Goal: Information Seeking & Learning: Learn about a topic

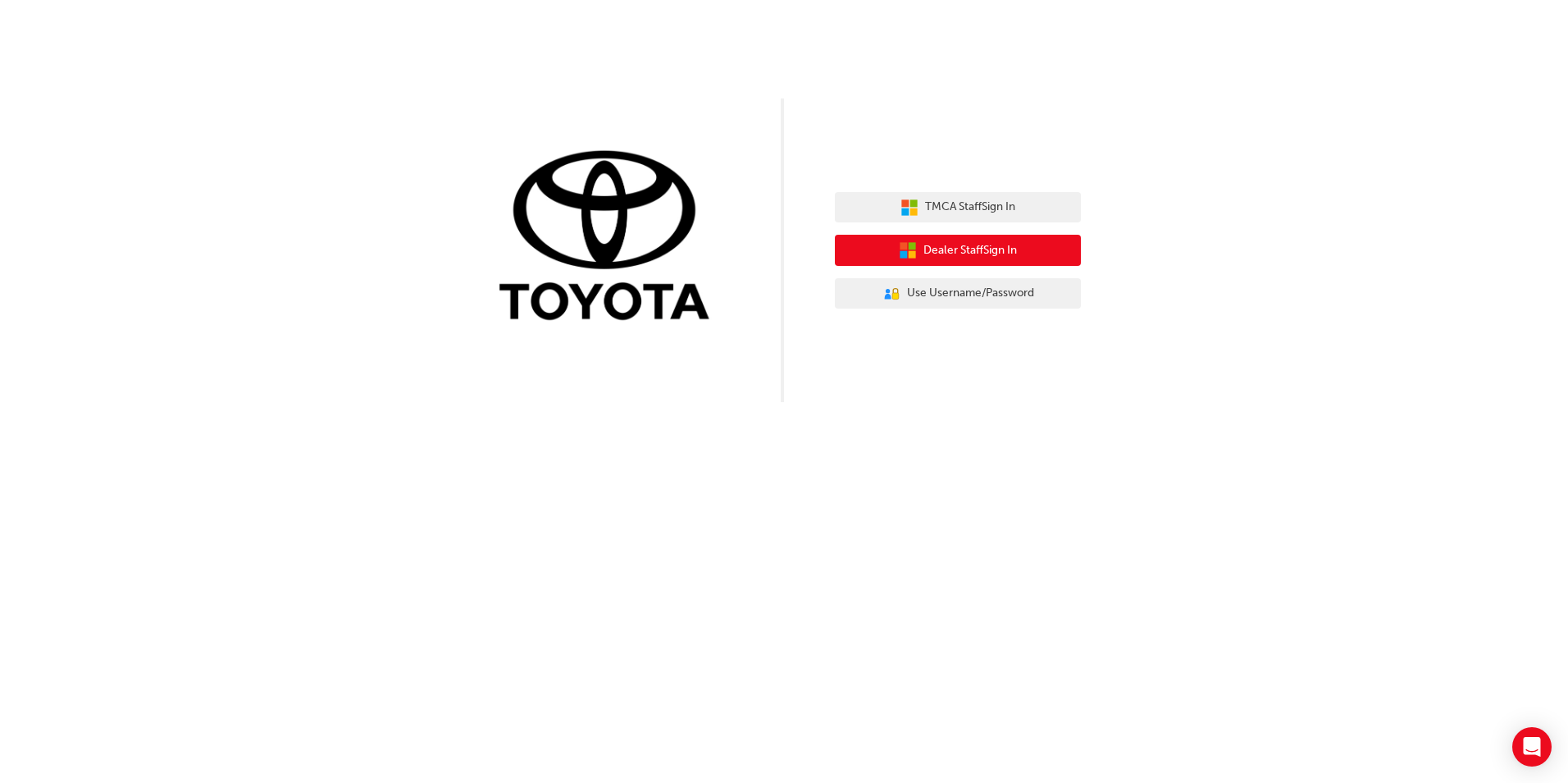
click at [975, 250] on span "Dealer Staff Sign In" at bounding box center [970, 250] width 93 height 19
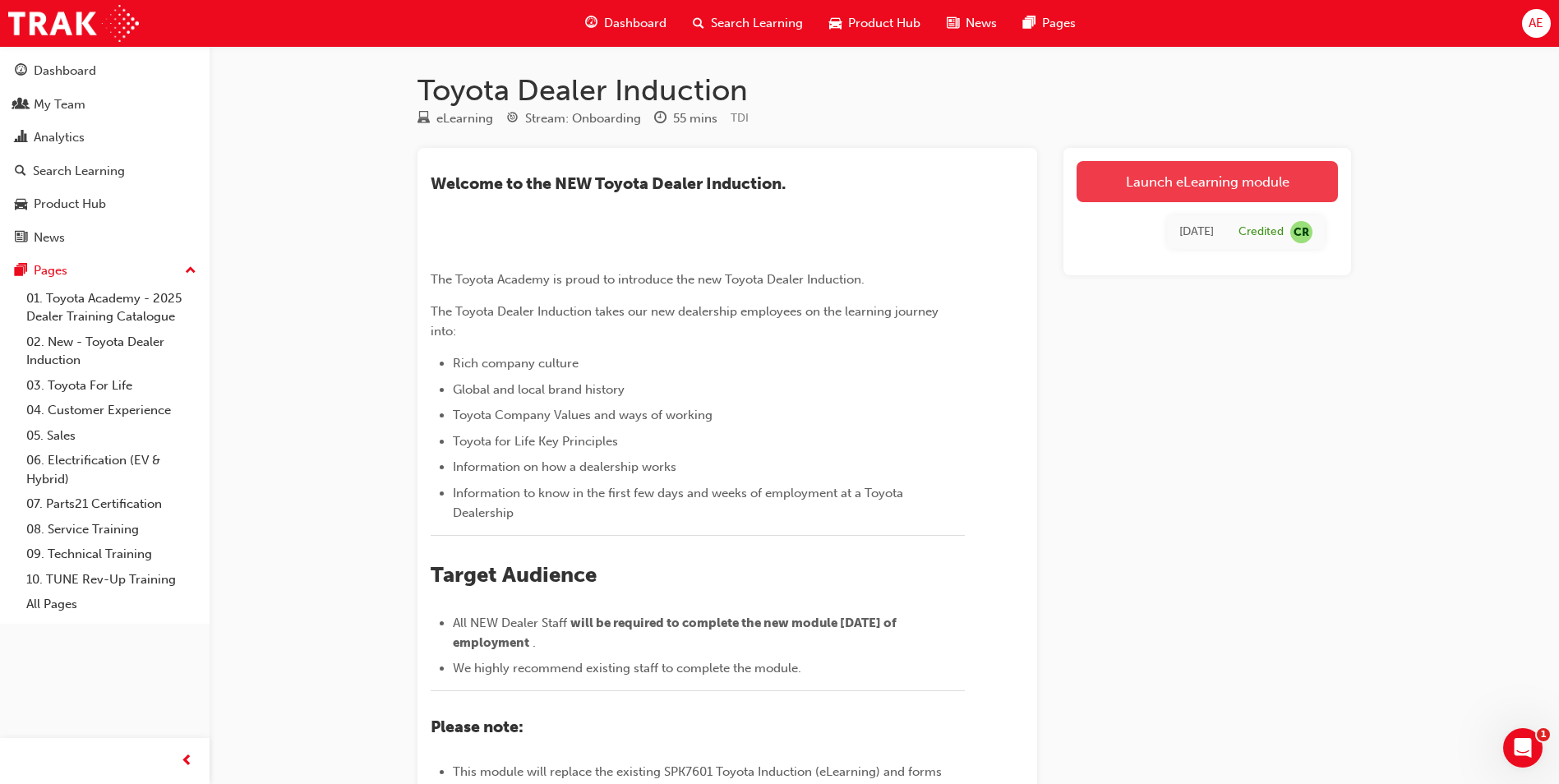
click at [1230, 182] on link "Launch eLearning module" at bounding box center [1207, 181] width 261 height 41
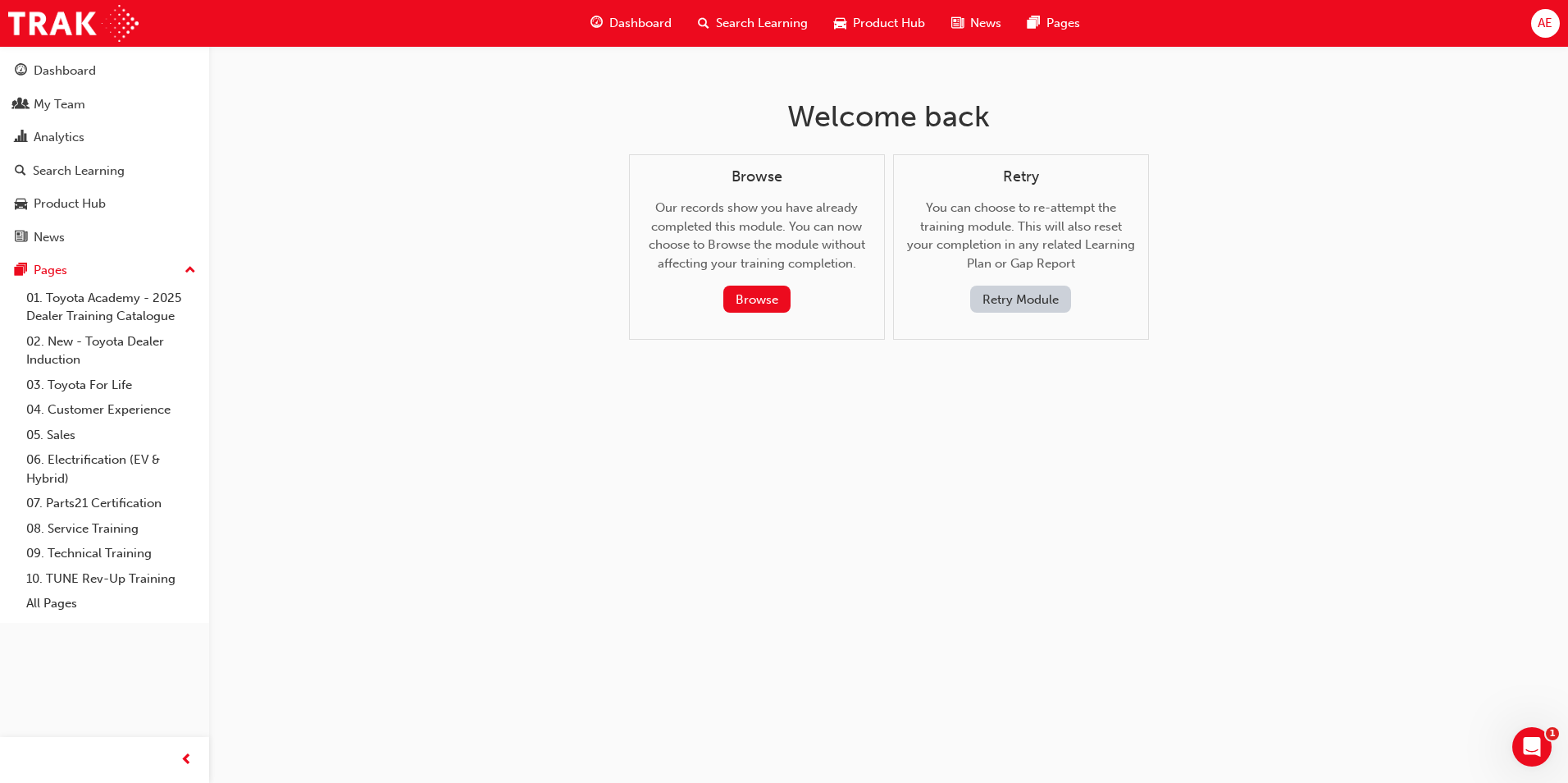
click at [772, 25] on span "Search Learning" at bounding box center [762, 23] width 92 height 19
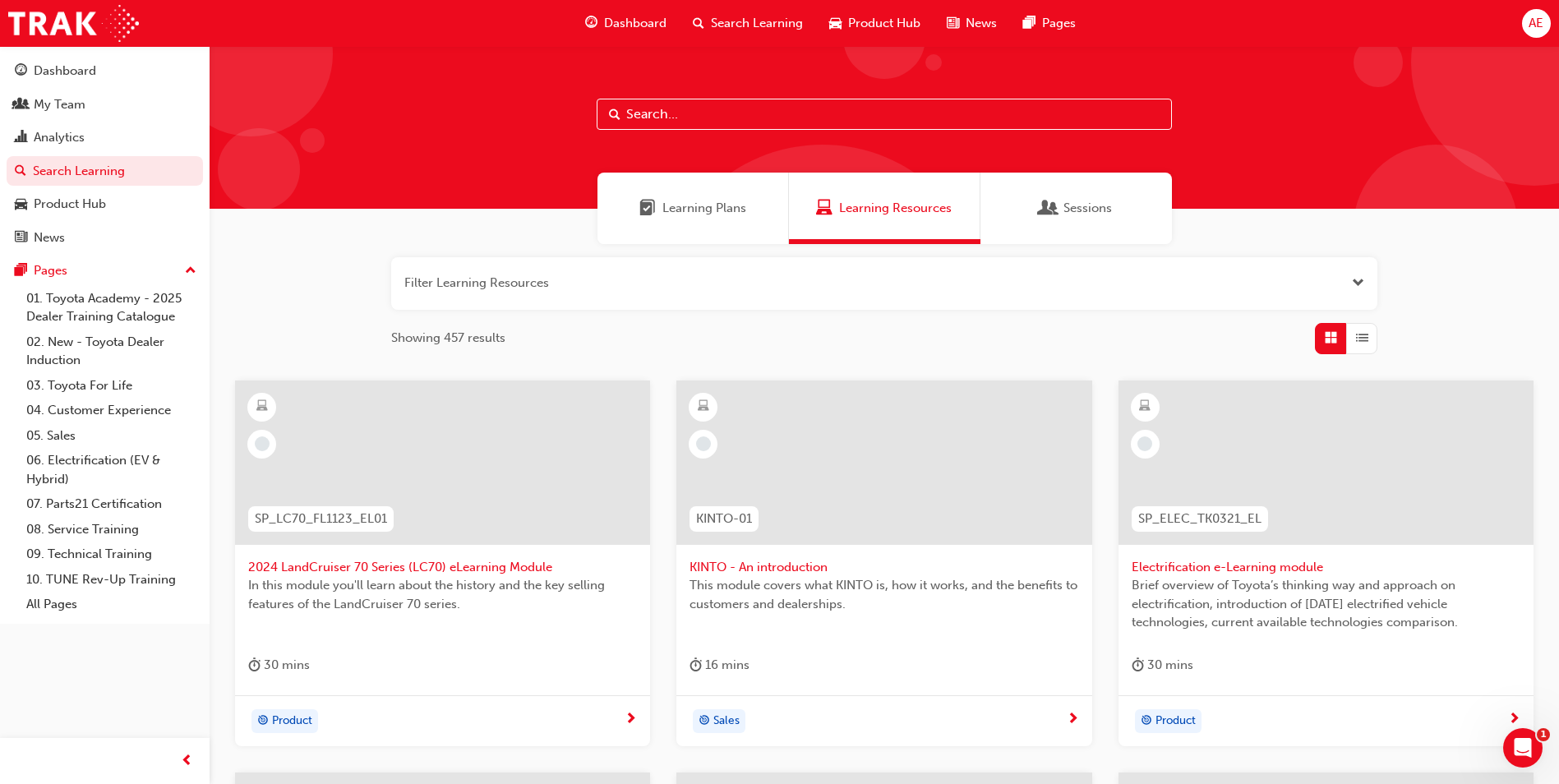
click at [707, 107] on input "text" at bounding box center [883, 114] width 575 height 31
click at [710, 114] on input "text" at bounding box center [883, 114] width 575 height 31
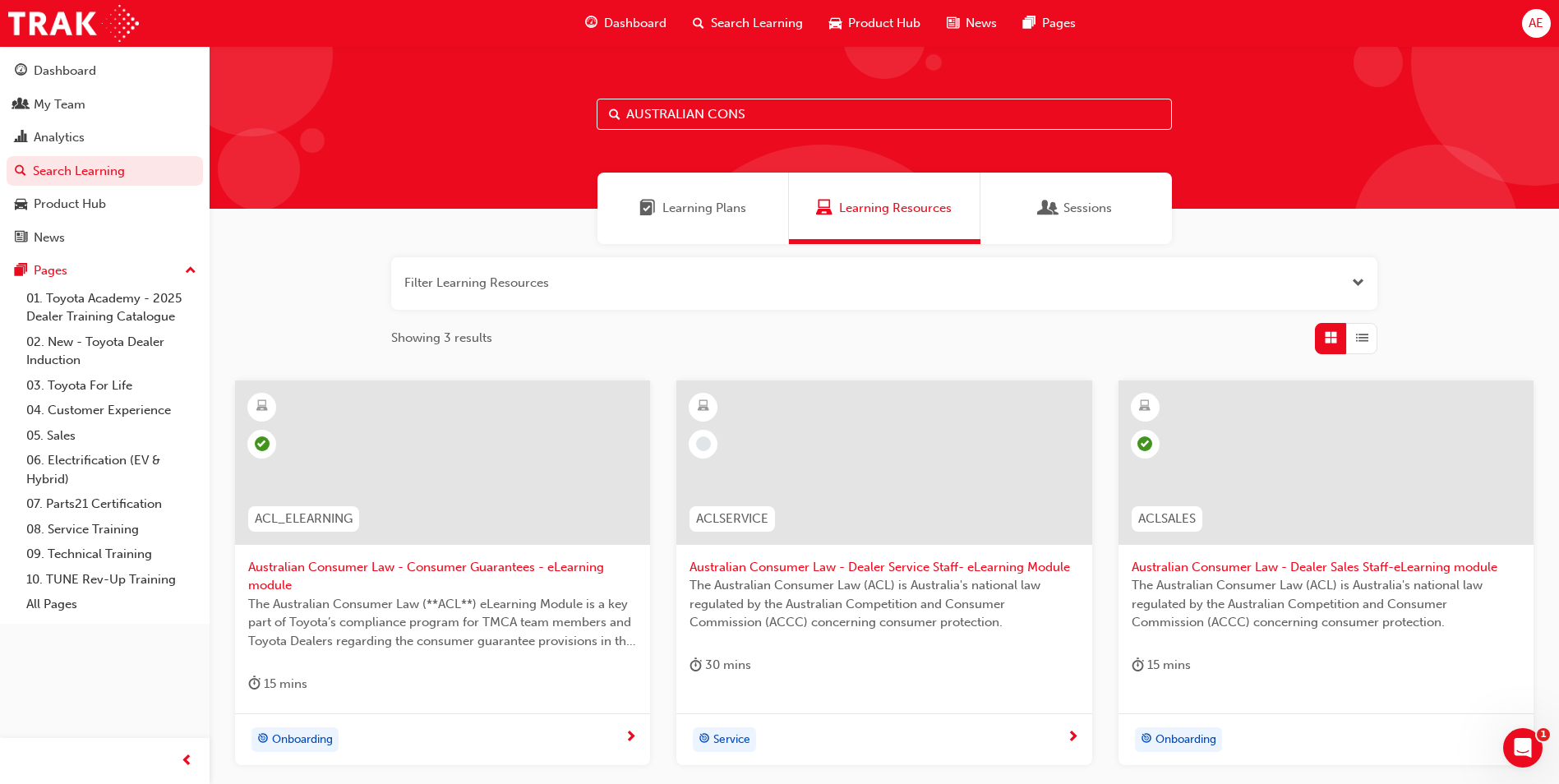
type input "AUSTRALIAN CONS"
click at [815, 568] on span "Australian Consumer Law - Dealer Service Staff- eLearning Module" at bounding box center [884, 567] width 389 height 19
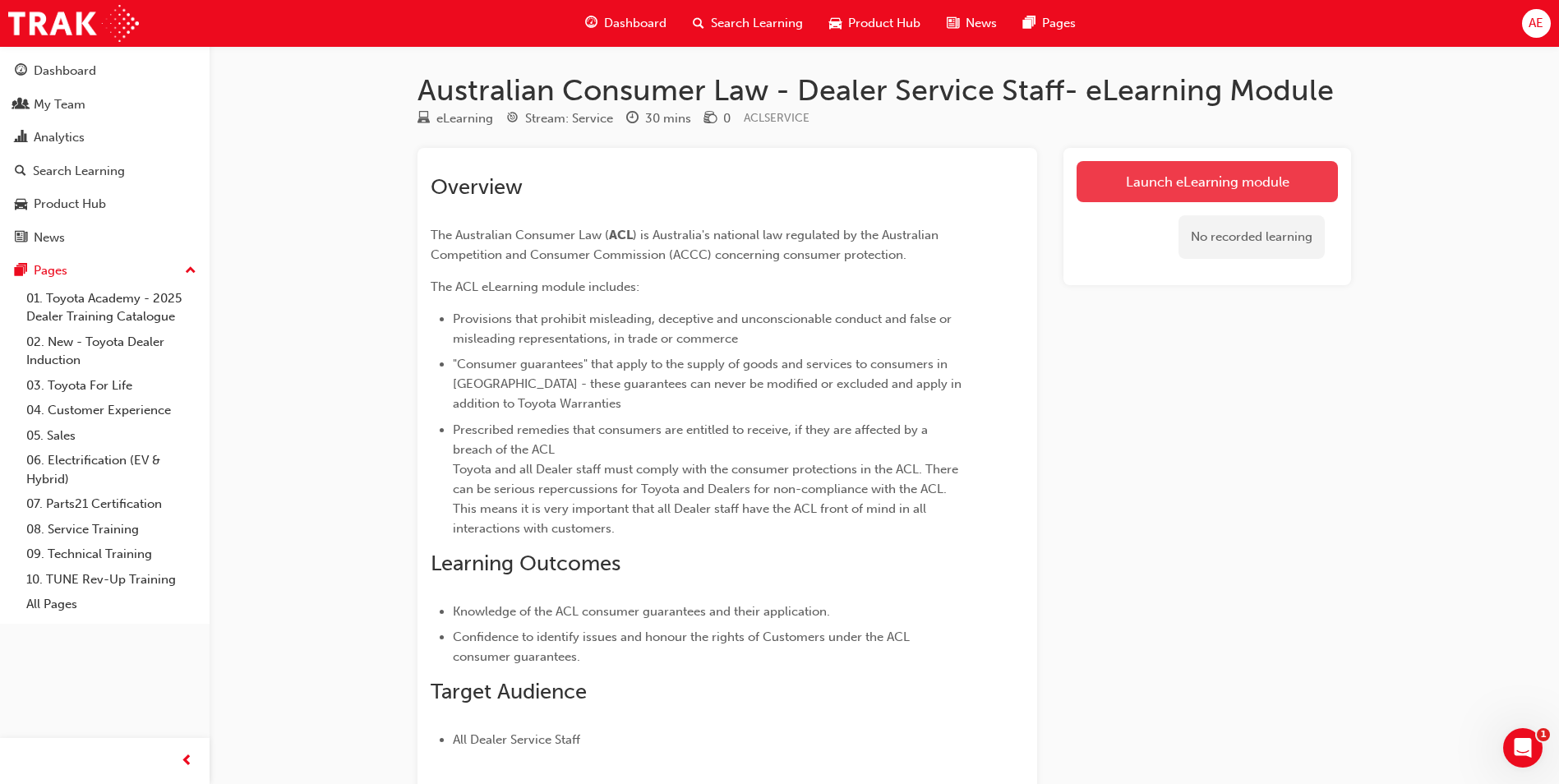
click at [1205, 192] on link "Launch eLearning module" at bounding box center [1207, 181] width 261 height 41
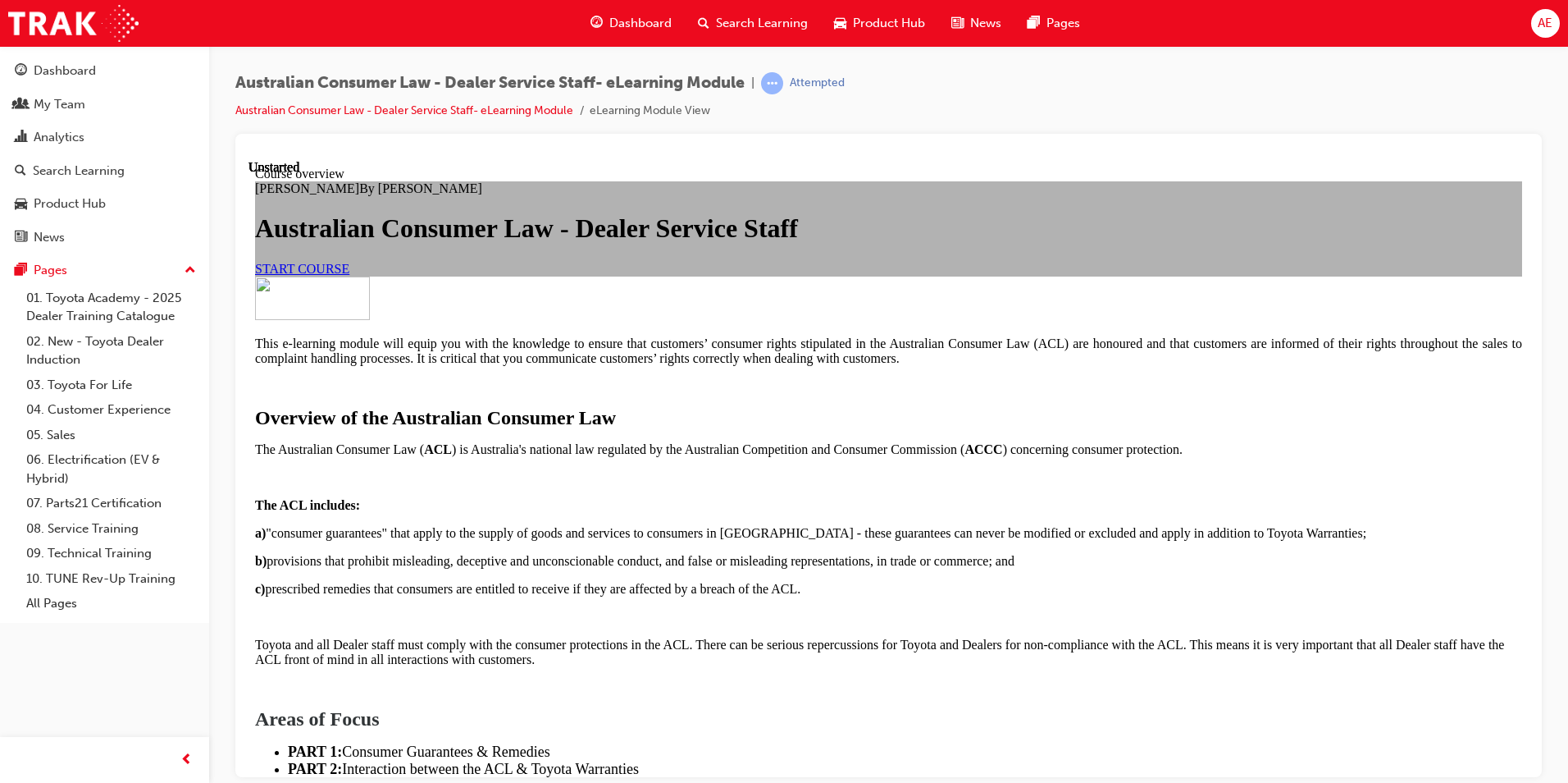
click at [349, 275] on span "START COURSE" at bounding box center [301, 268] width 94 height 14
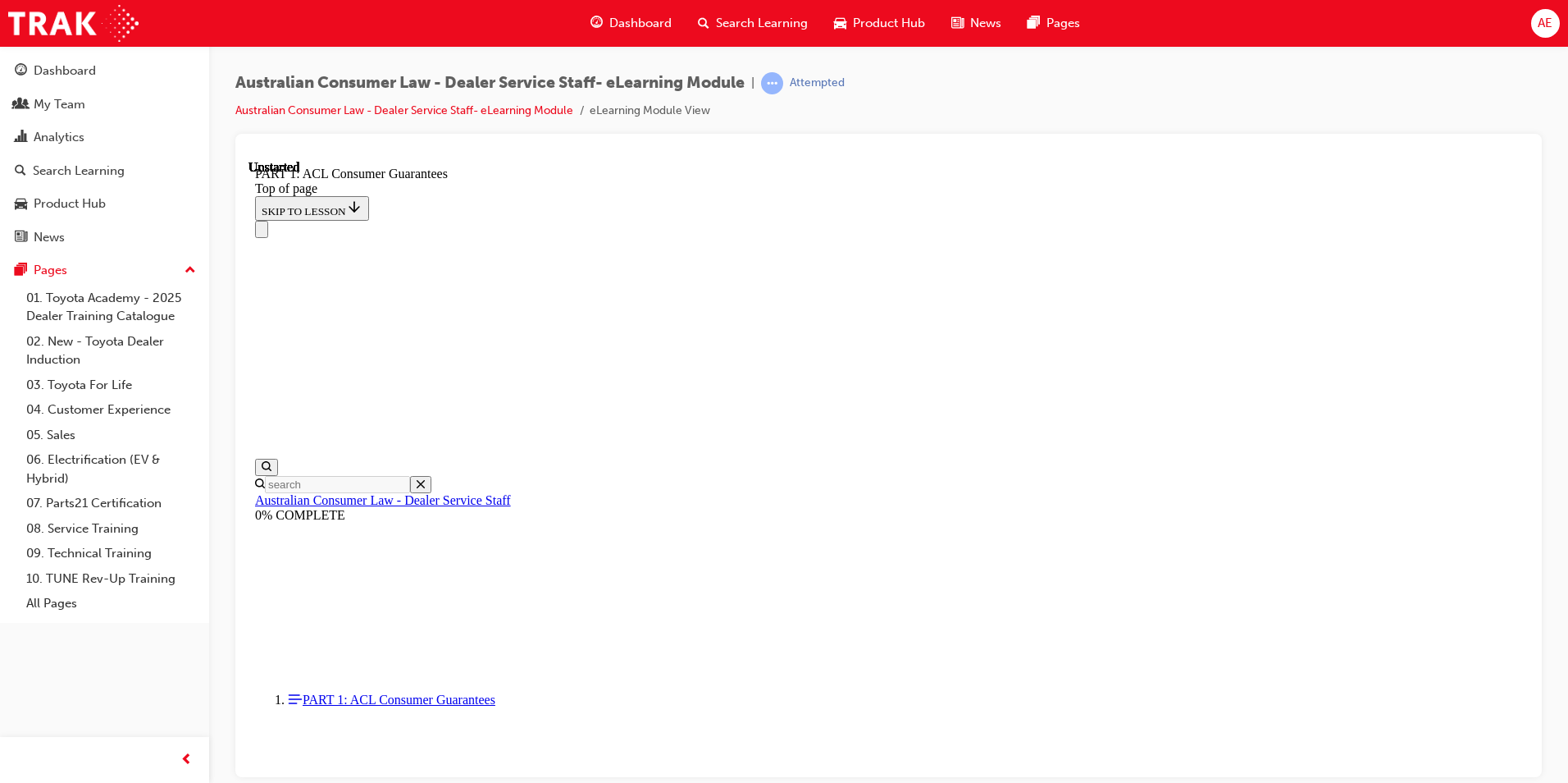
scroll to position [51, 0]
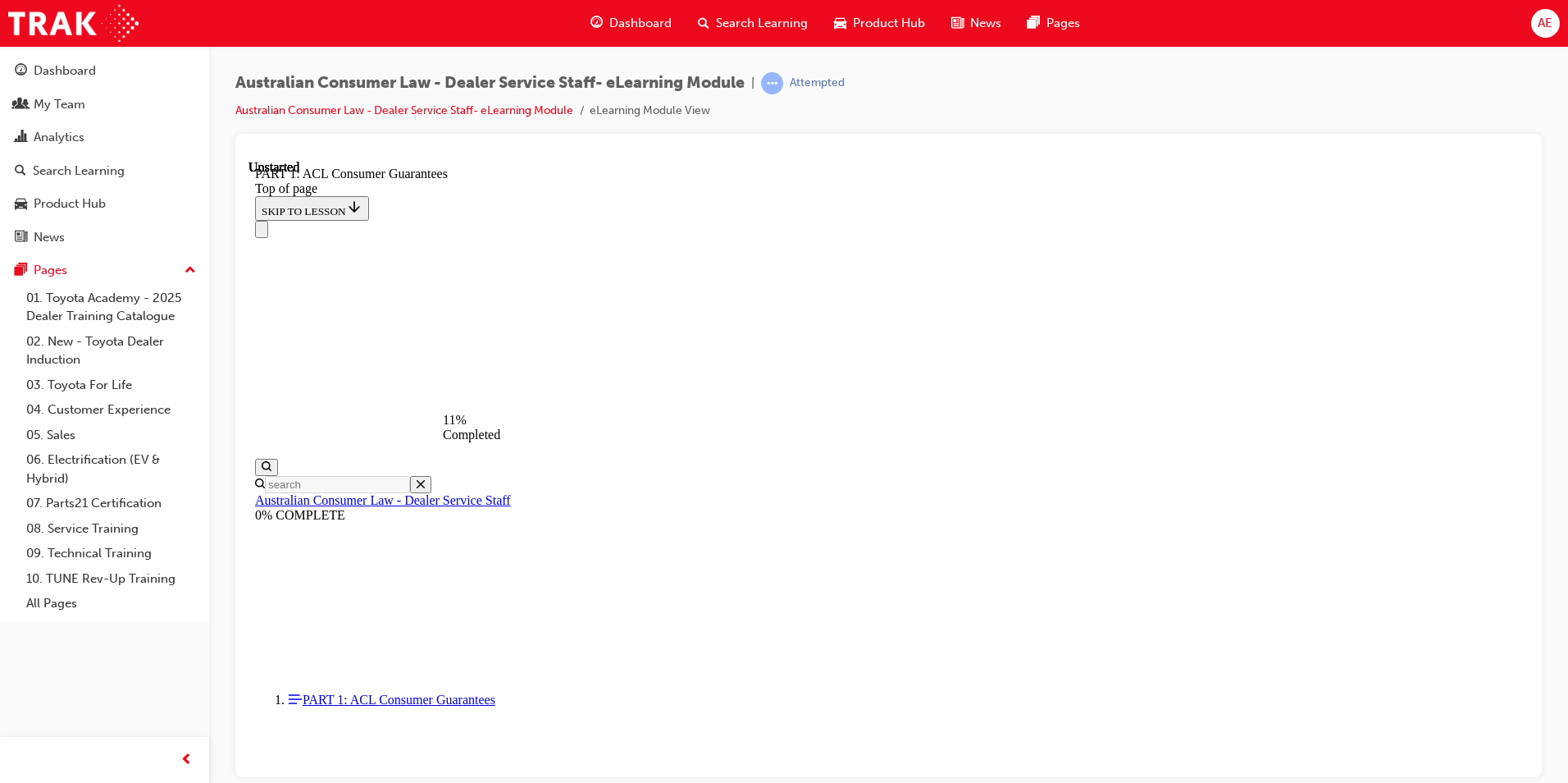
scroll to position [2693, 0]
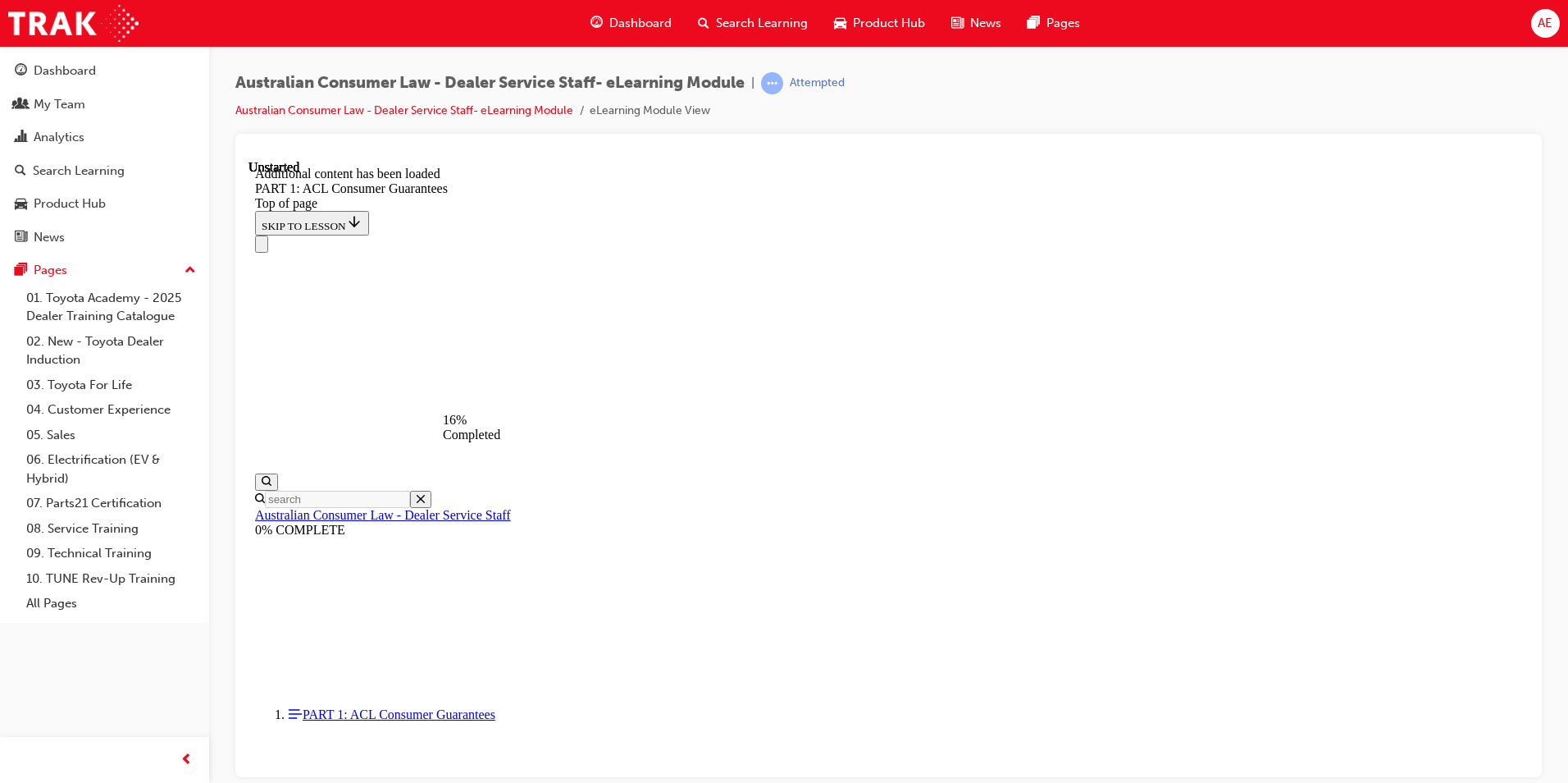
scroll to position [3134, 0]
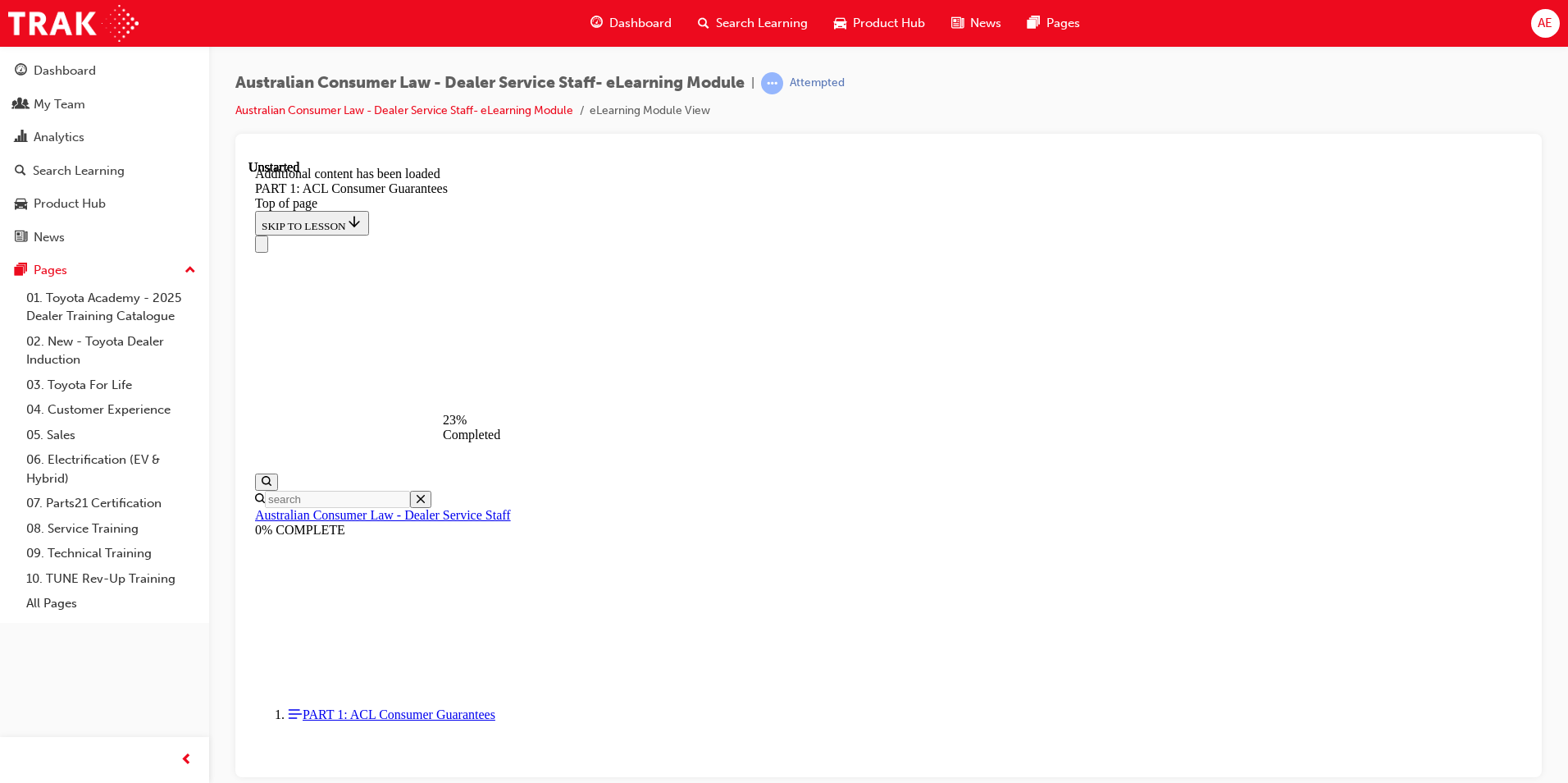
scroll to position [4105, 0]
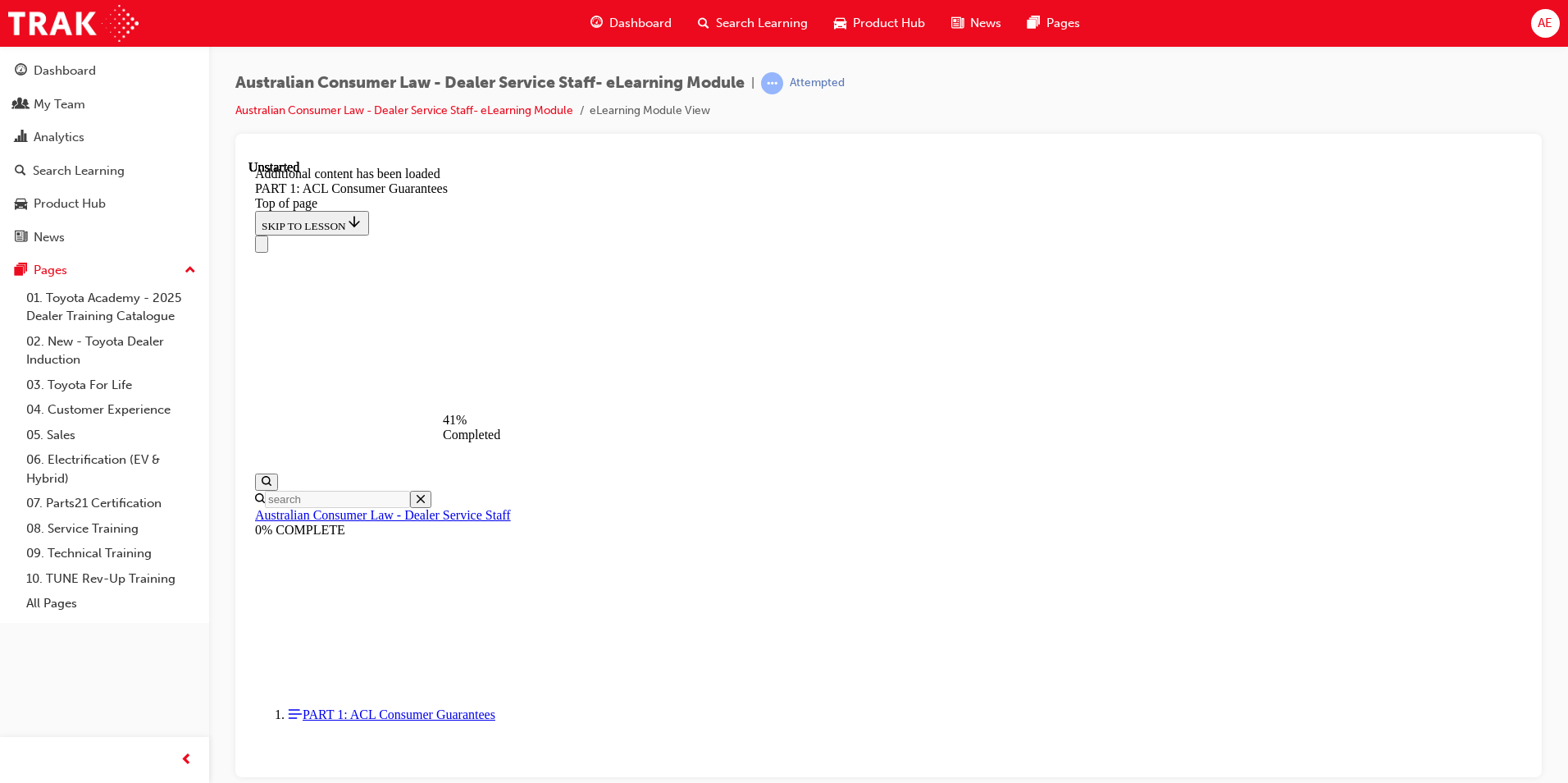
scroll to position [6225, 0]
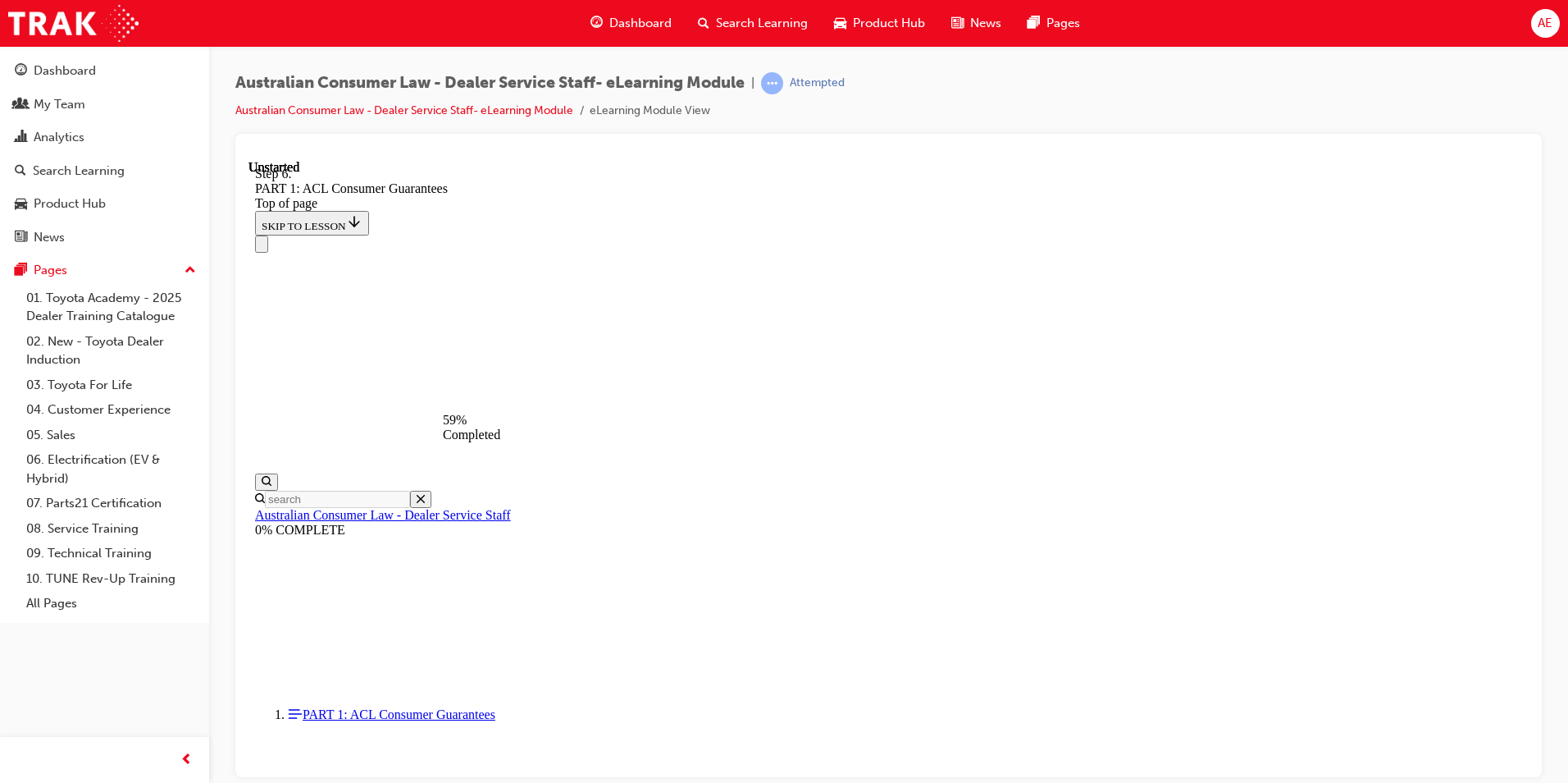
scroll to position [9197, 0]
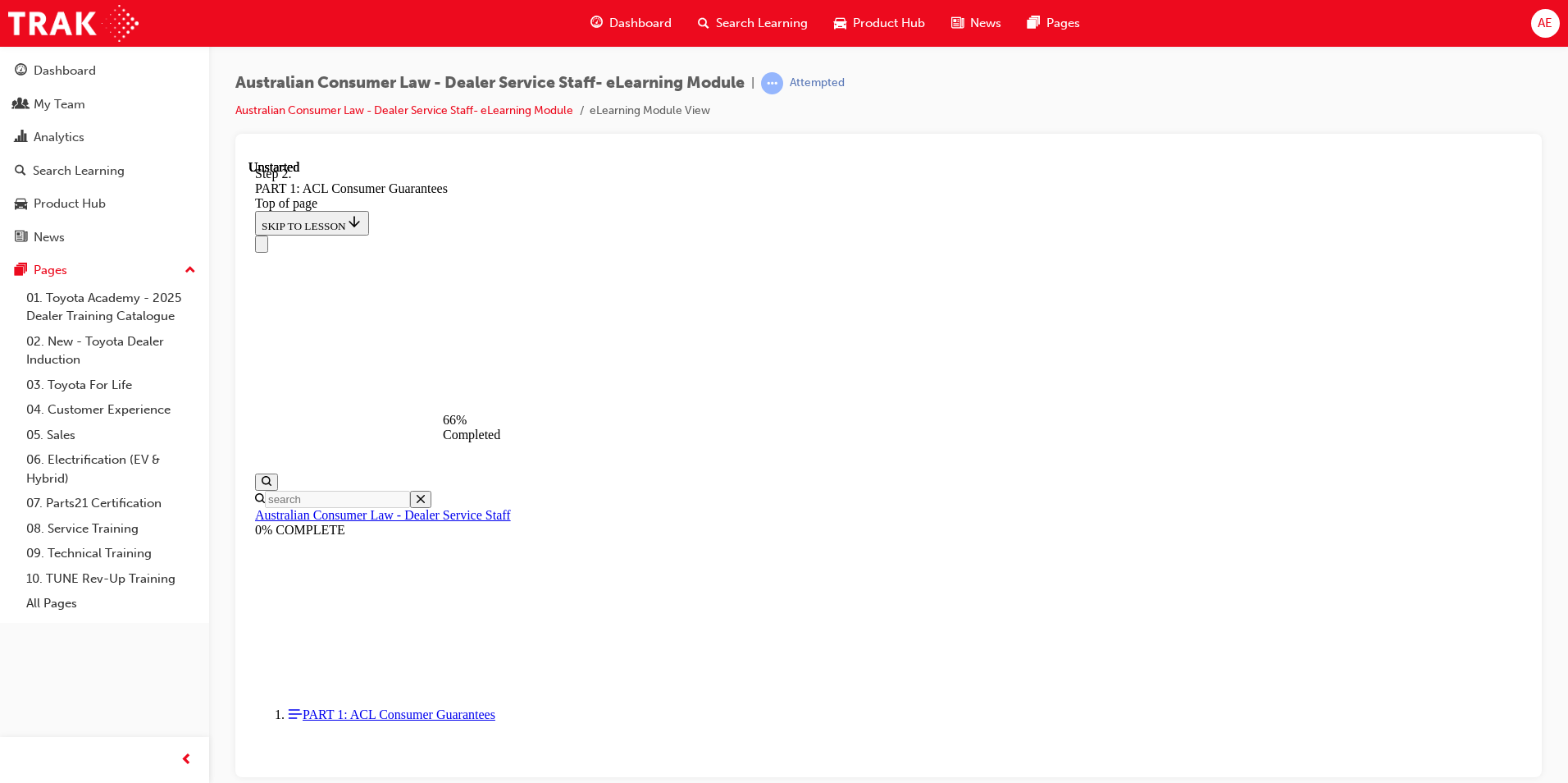
drag, startPoint x: 1026, startPoint y: 546, endPoint x: 1013, endPoint y: 548, distance: 13.2
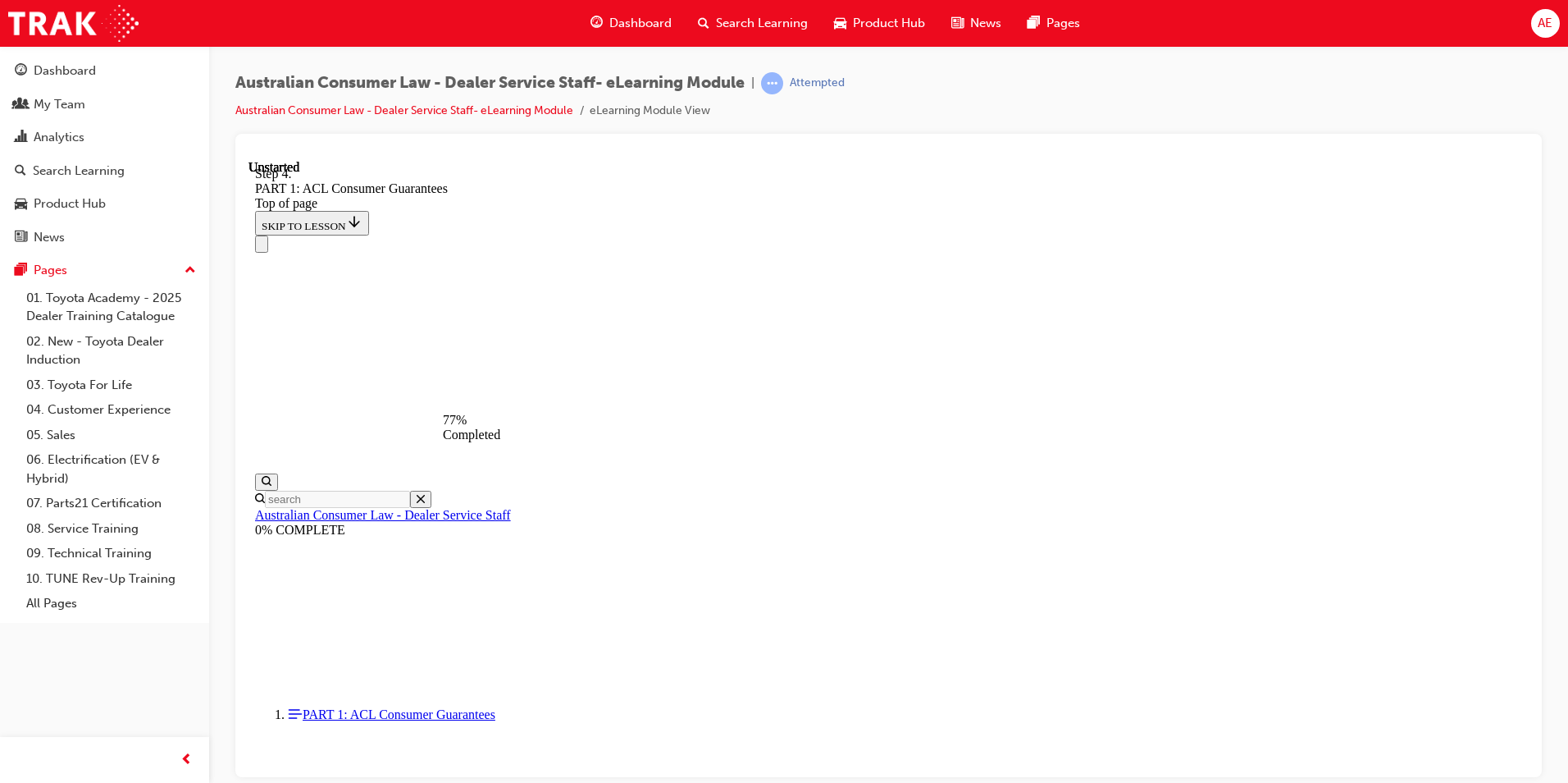
drag, startPoint x: 1389, startPoint y: 677, endPoint x: 1384, endPoint y: 664, distance: 13.9
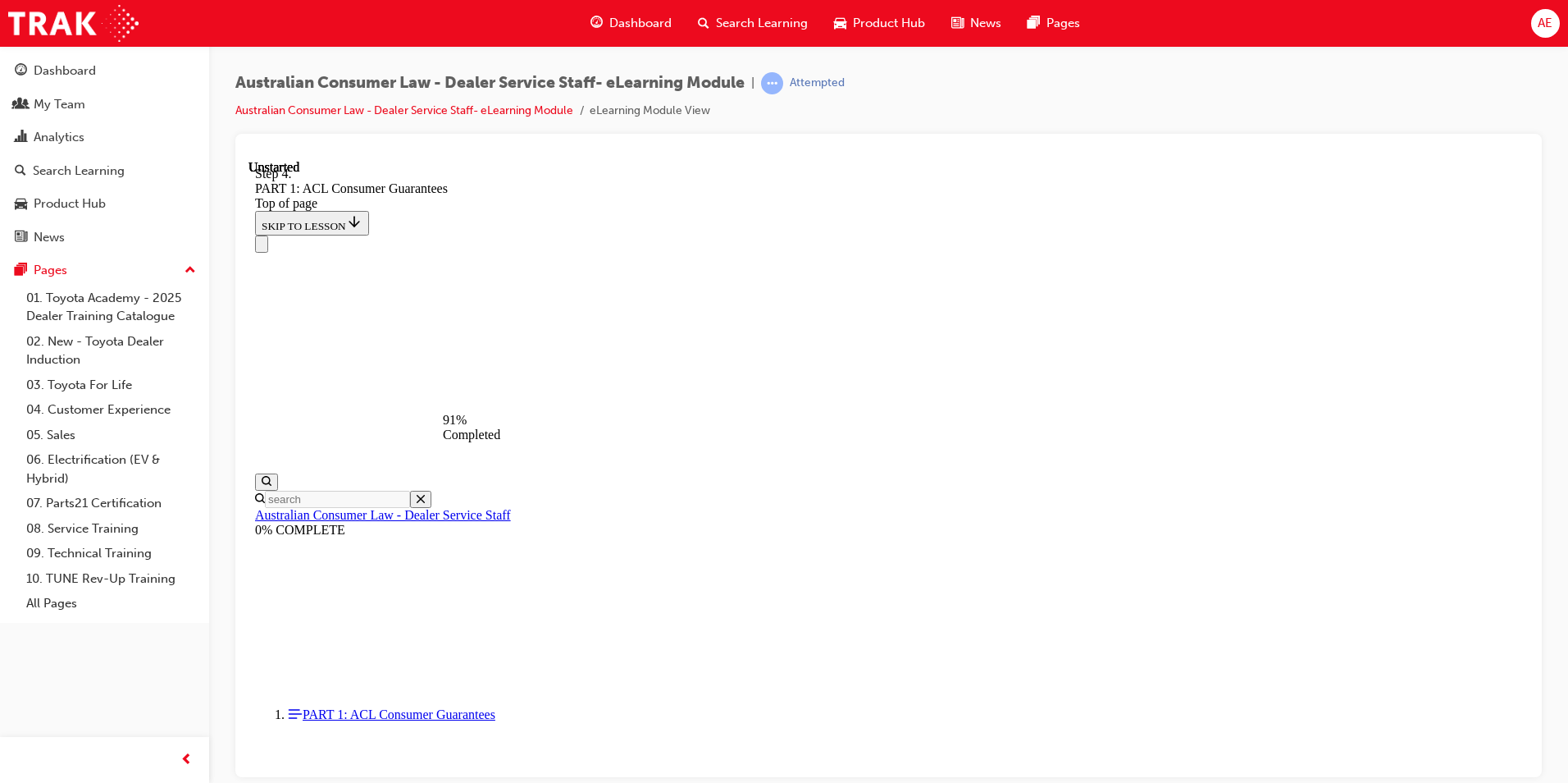
scroll to position [16184, 0]
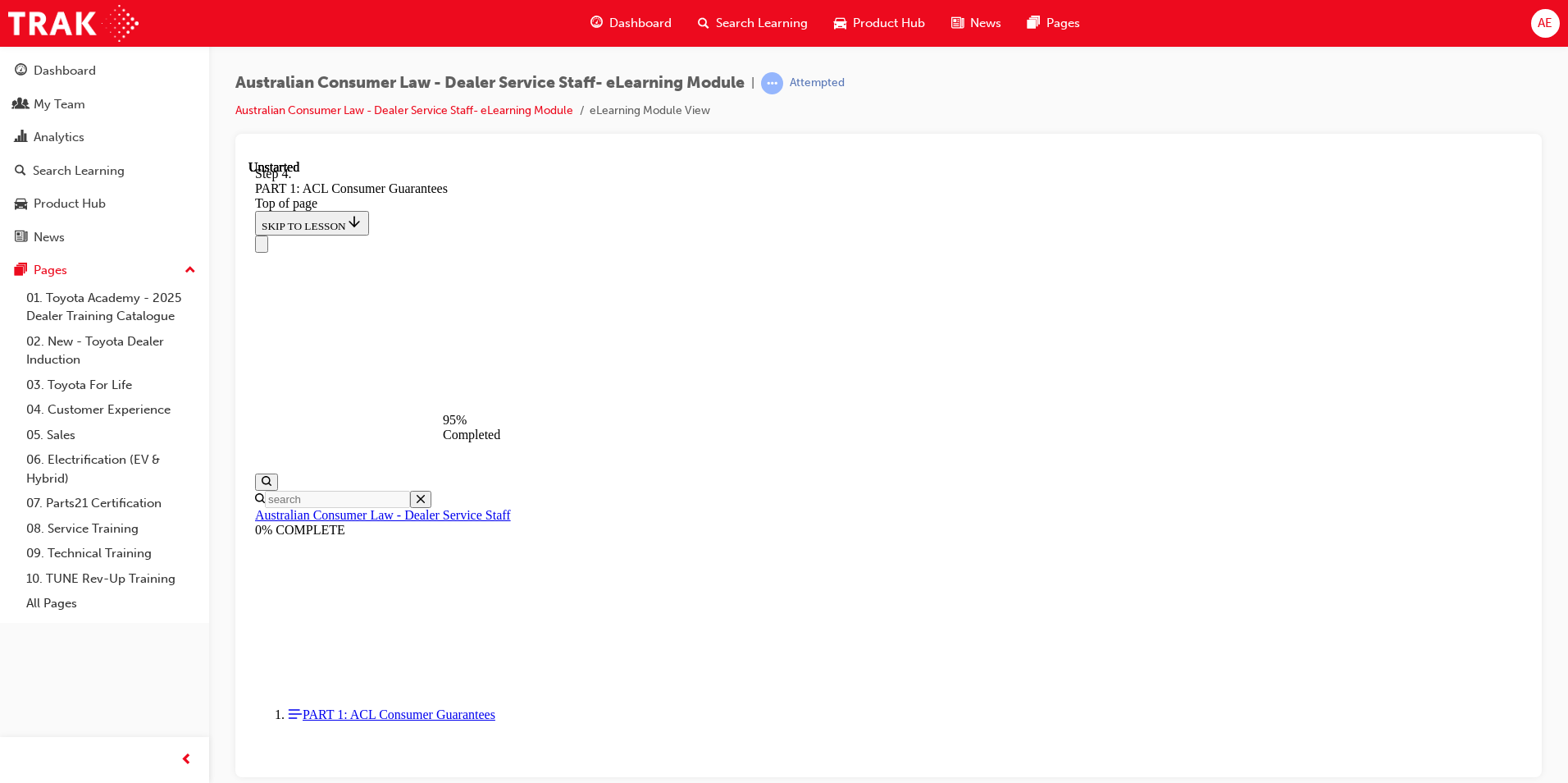
drag, startPoint x: 877, startPoint y: 707, endPoint x: 881, endPoint y: 591, distance: 116.1
drag, startPoint x: 882, startPoint y: 680, endPoint x: 1161, endPoint y: 297, distance: 473.8
drag, startPoint x: 888, startPoint y: 301, endPoint x: 853, endPoint y: 309, distance: 35.9
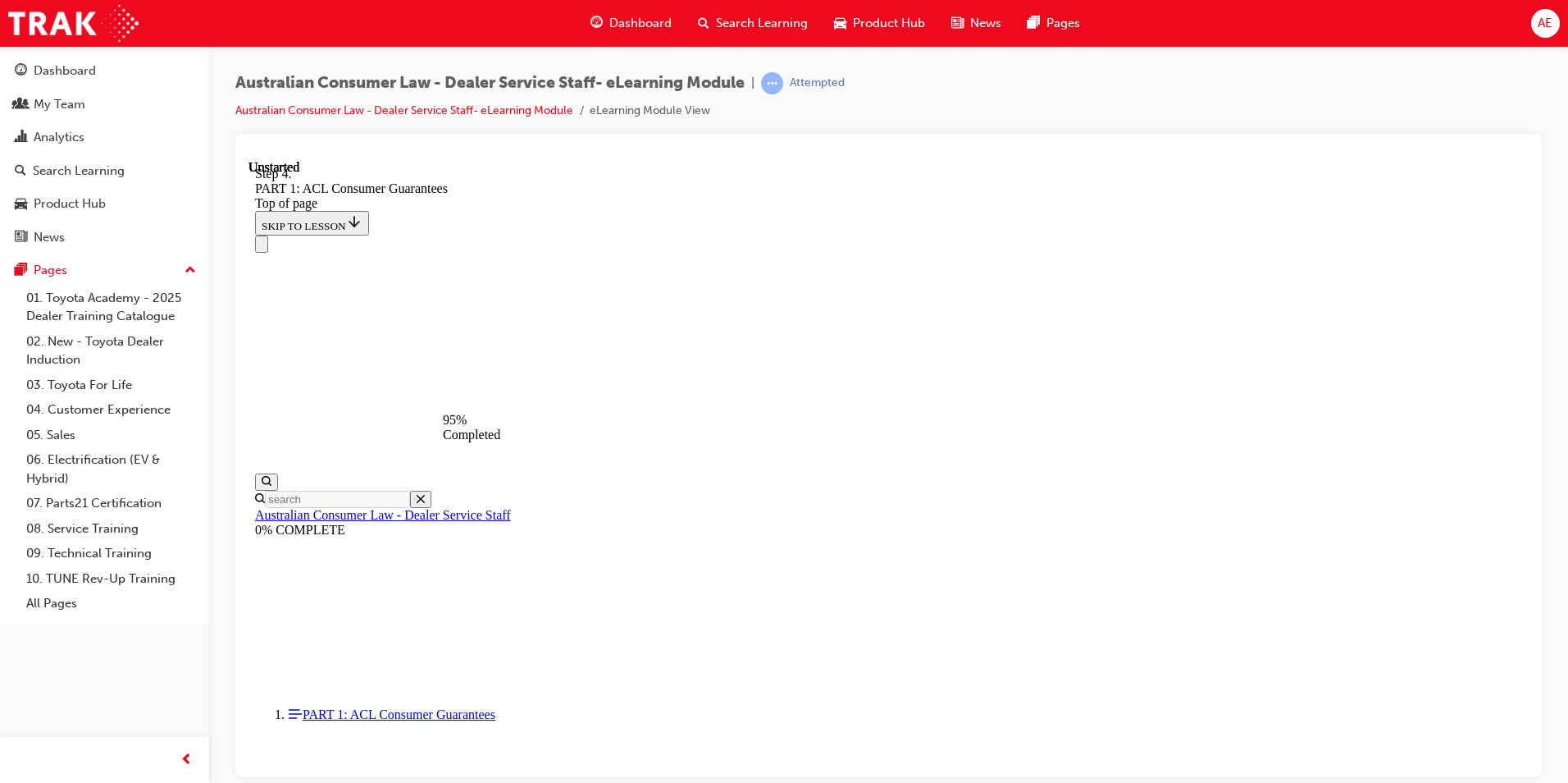
drag, startPoint x: 900, startPoint y: 594, endPoint x: 907, endPoint y: 394, distance: 200.1
drag, startPoint x: 835, startPoint y: 568, endPoint x: 1123, endPoint y: 374, distance: 347.2
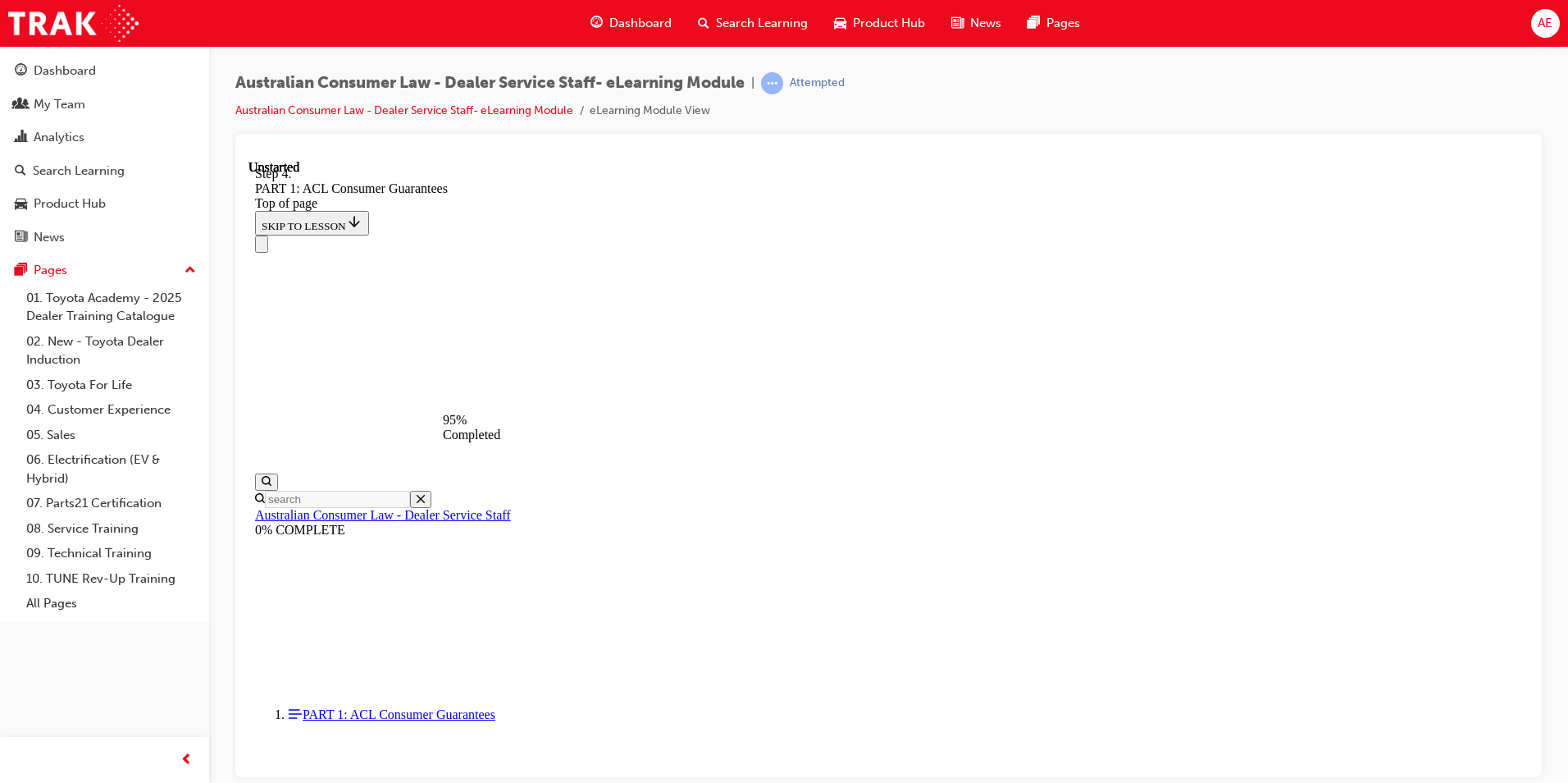
drag, startPoint x: 845, startPoint y: 593, endPoint x: 851, endPoint y: 490, distance: 103.2
drag, startPoint x: 845, startPoint y: 596, endPoint x: 1114, endPoint y: 488, distance: 289.9
drag, startPoint x: 847, startPoint y: 607, endPoint x: 1125, endPoint y: 609, distance: 278.0
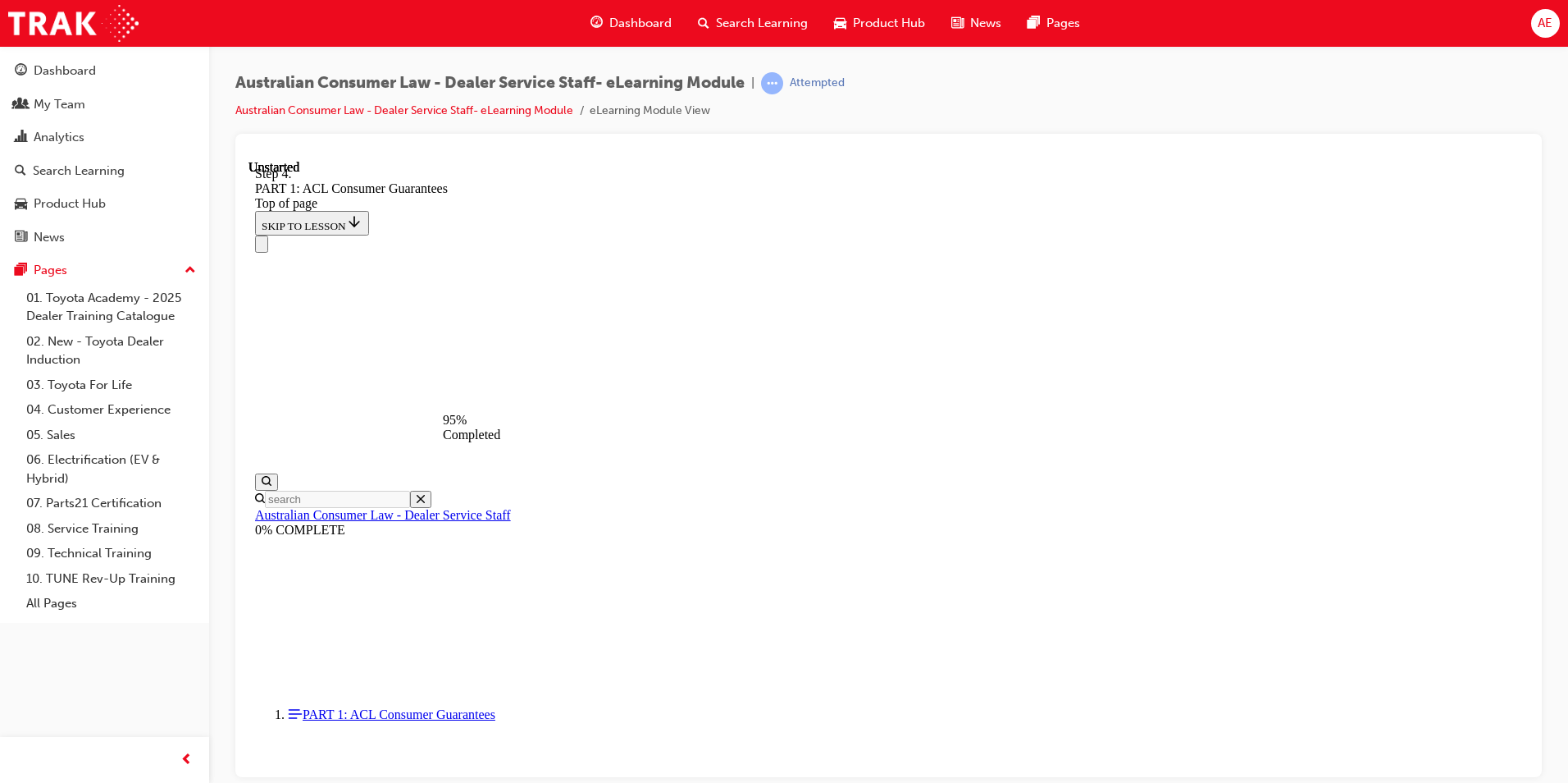
drag, startPoint x: 863, startPoint y: 683, endPoint x: 1152, endPoint y: 686, distance: 289.0
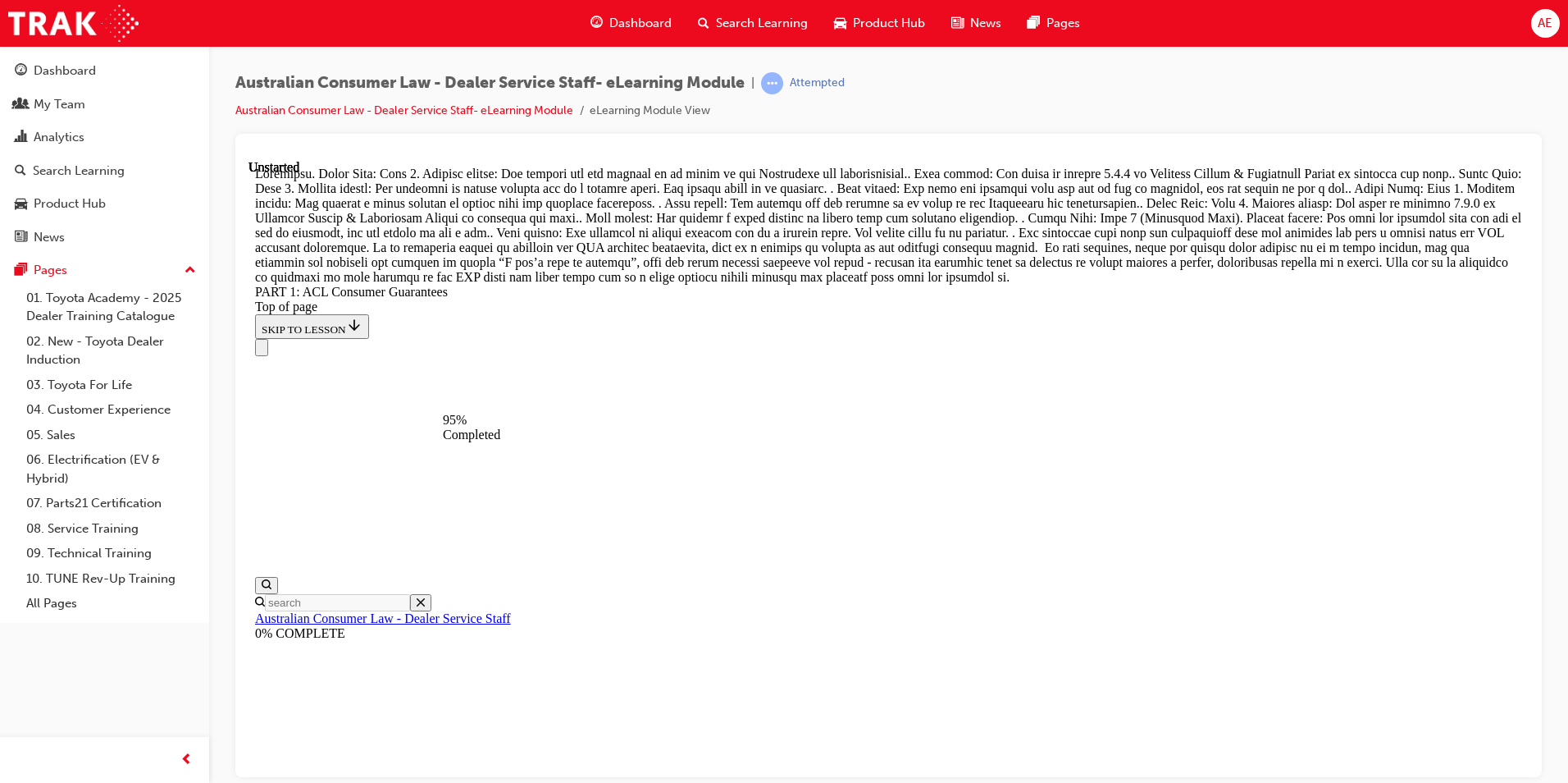
scroll to position [17893, 0]
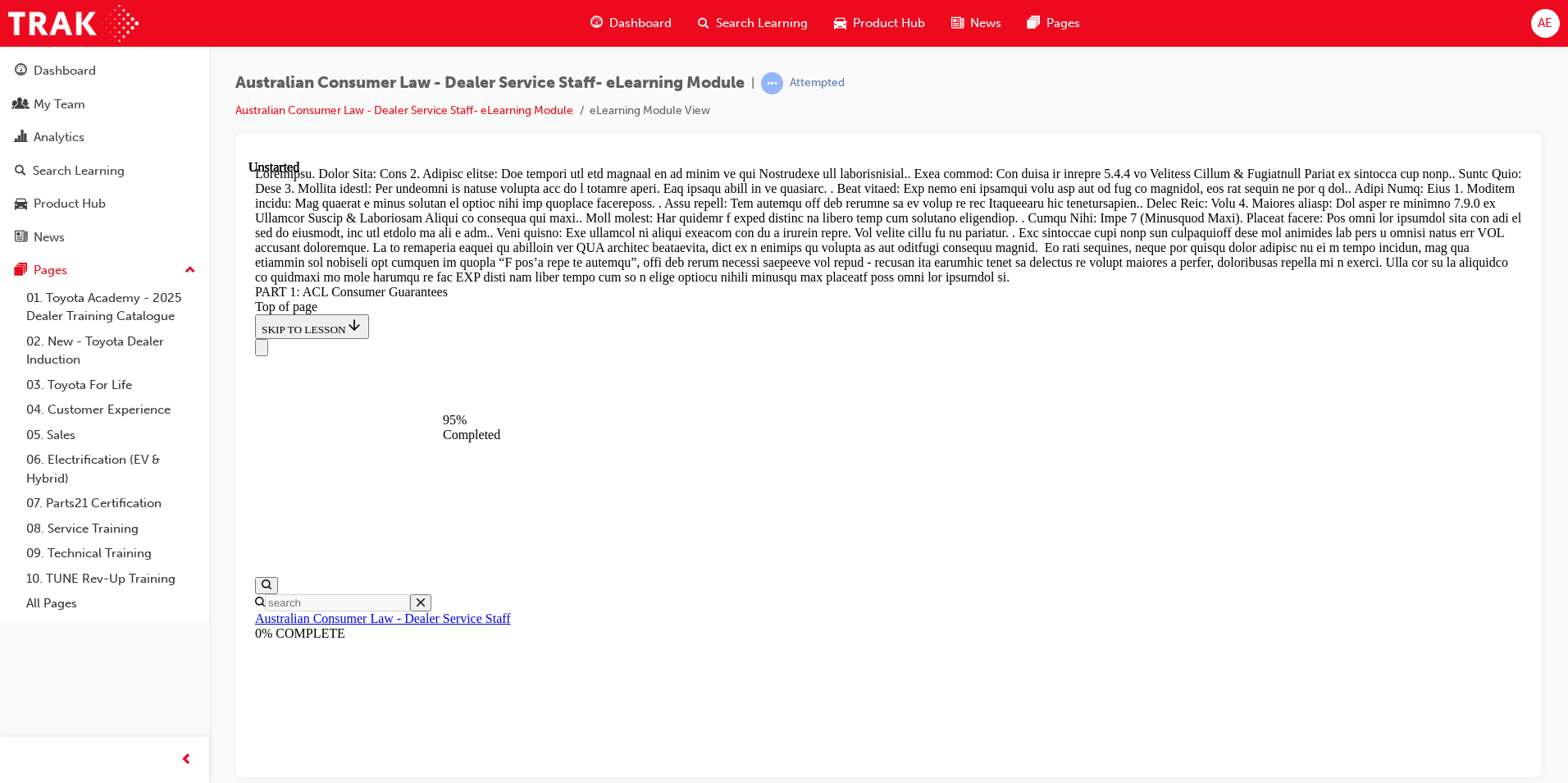
drag, startPoint x: 816, startPoint y: 322, endPoint x: 1098, endPoint y: 227, distance: 297.6
drag, startPoint x: 865, startPoint y: 437, endPoint x: 1147, endPoint y: 331, distance: 301.3
drag, startPoint x: 824, startPoint y: 501, endPoint x: 838, endPoint y: 488, distance: 19.1
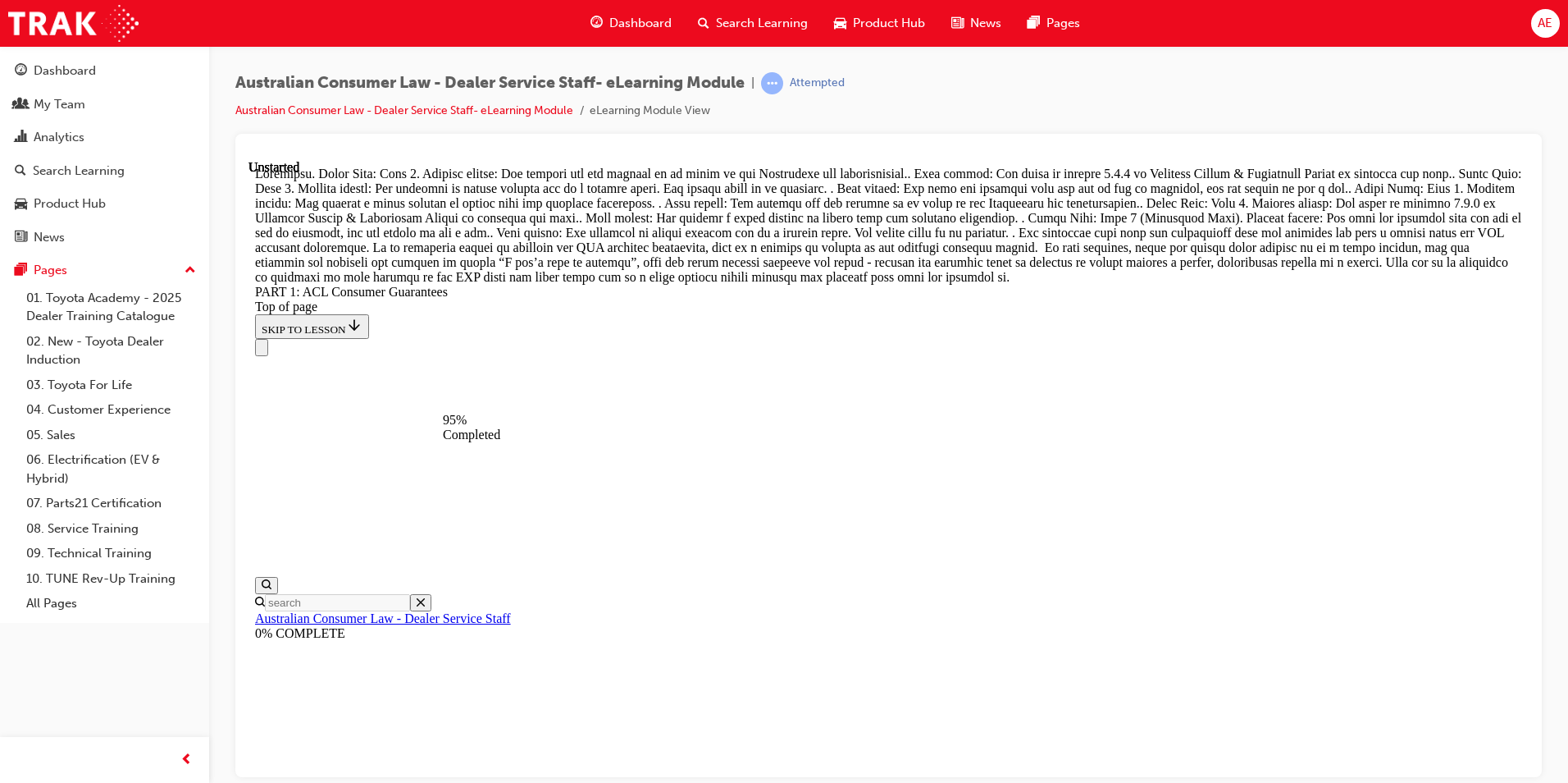
drag, startPoint x: 847, startPoint y: 405, endPoint x: 1121, endPoint y: 406, distance: 274.0
drag, startPoint x: 877, startPoint y: 520, endPoint x: 1102, endPoint y: 538, distance: 225.7
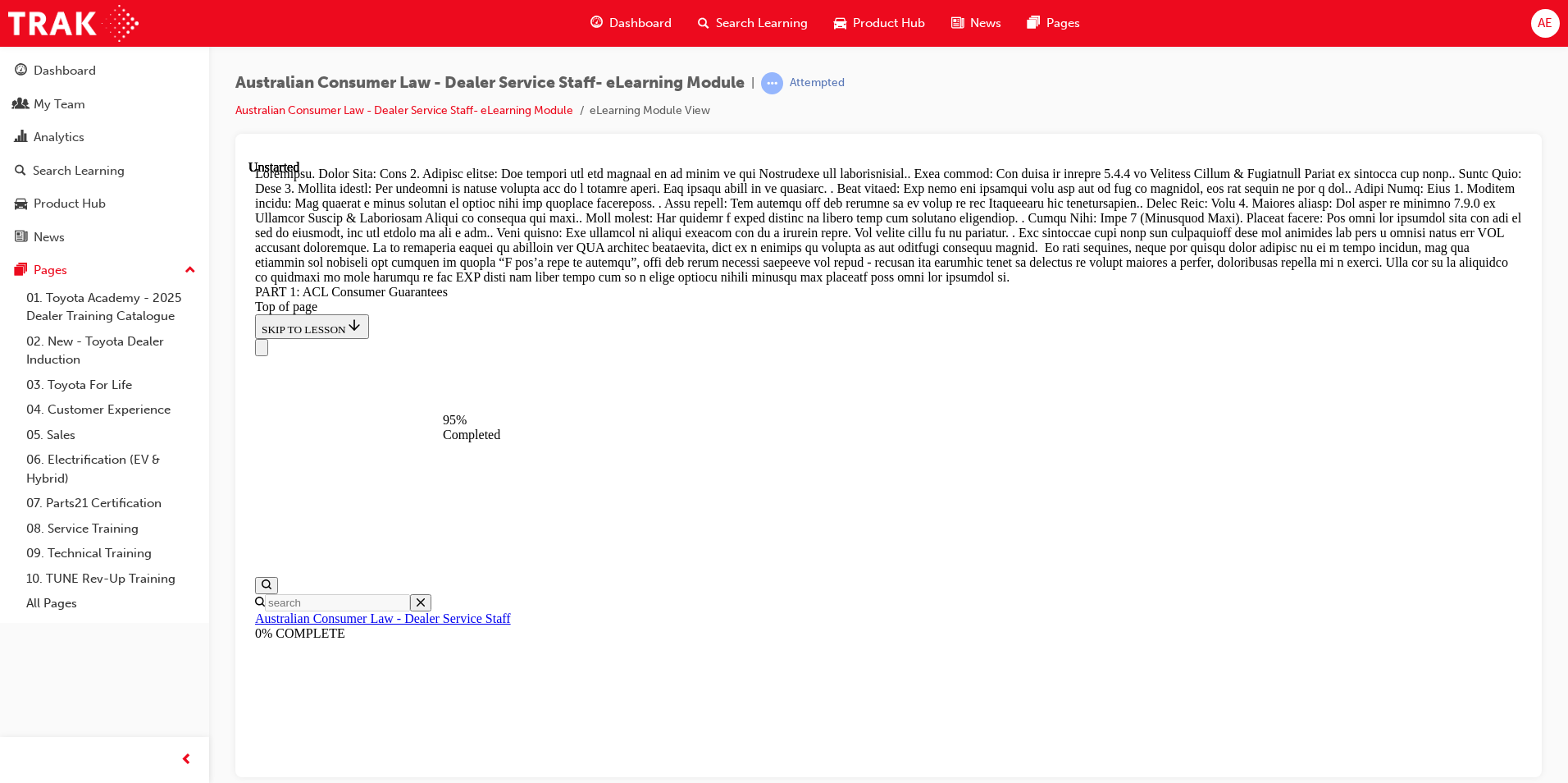
drag, startPoint x: 832, startPoint y: 624, endPoint x: 1117, endPoint y: 614, distance: 285.2
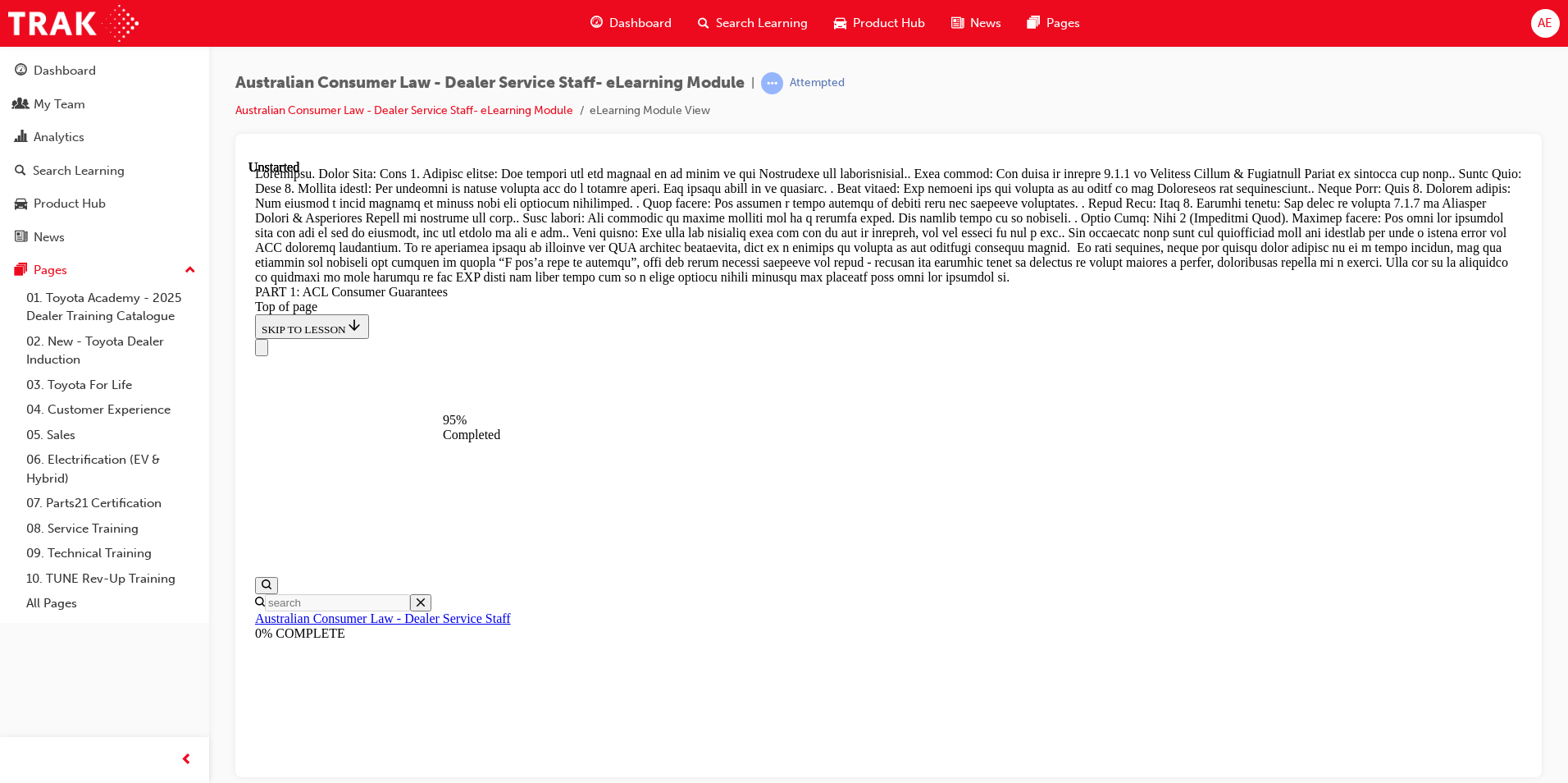
scroll to position [17439, 0]
drag, startPoint x: 831, startPoint y: 527, endPoint x: 1124, endPoint y: 241, distance: 409.4
drag, startPoint x: 852, startPoint y: 339, endPoint x: 1155, endPoint y: 338, distance: 303.0
drag, startPoint x: 886, startPoint y: 423, endPoint x: 1180, endPoint y: 608, distance: 347.4
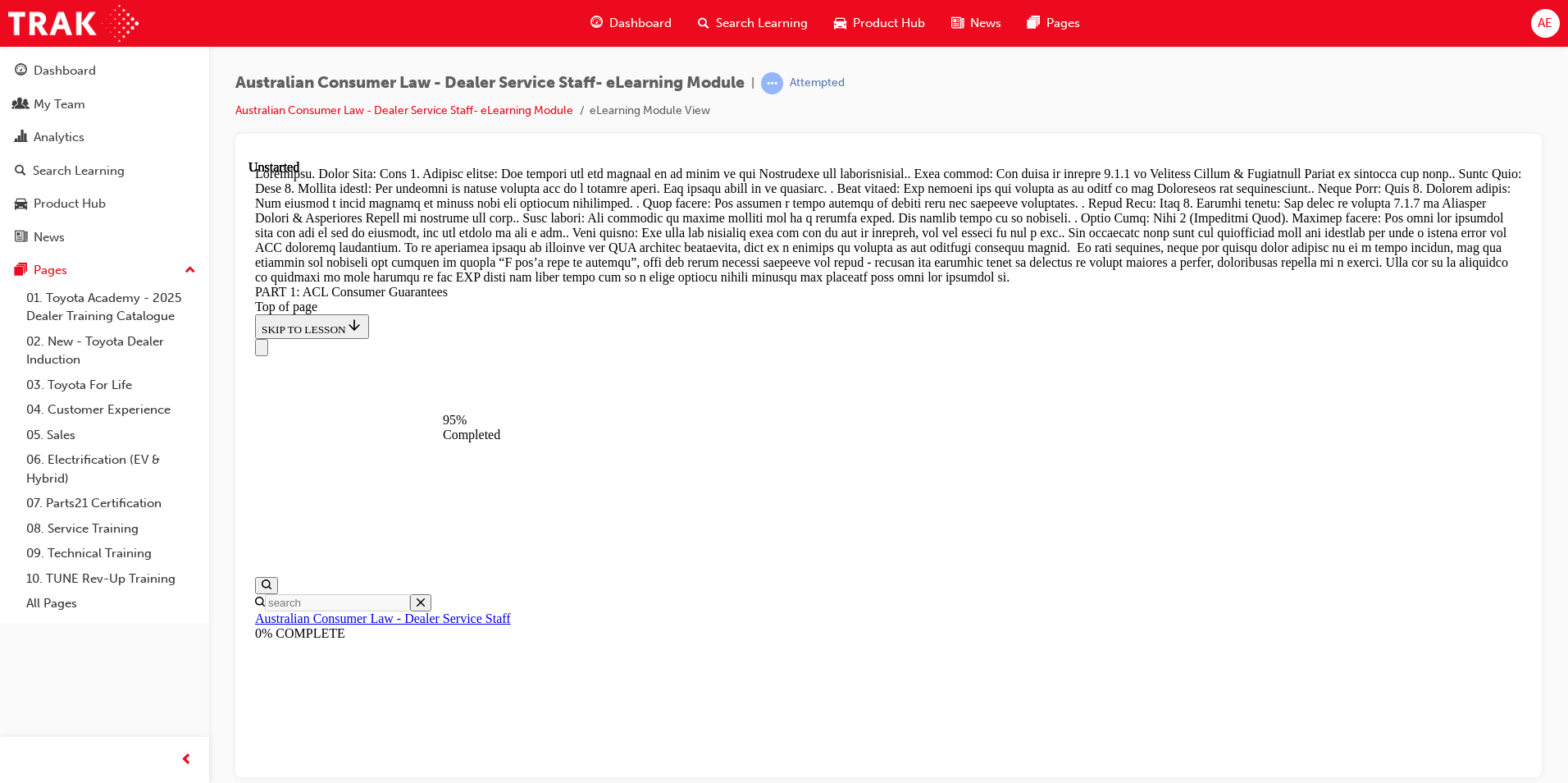
drag, startPoint x: 883, startPoint y: 524, endPoint x: 1163, endPoint y: 427, distance: 296.3
drag, startPoint x: 866, startPoint y: 530, endPoint x: 1144, endPoint y: 515, distance: 278.4
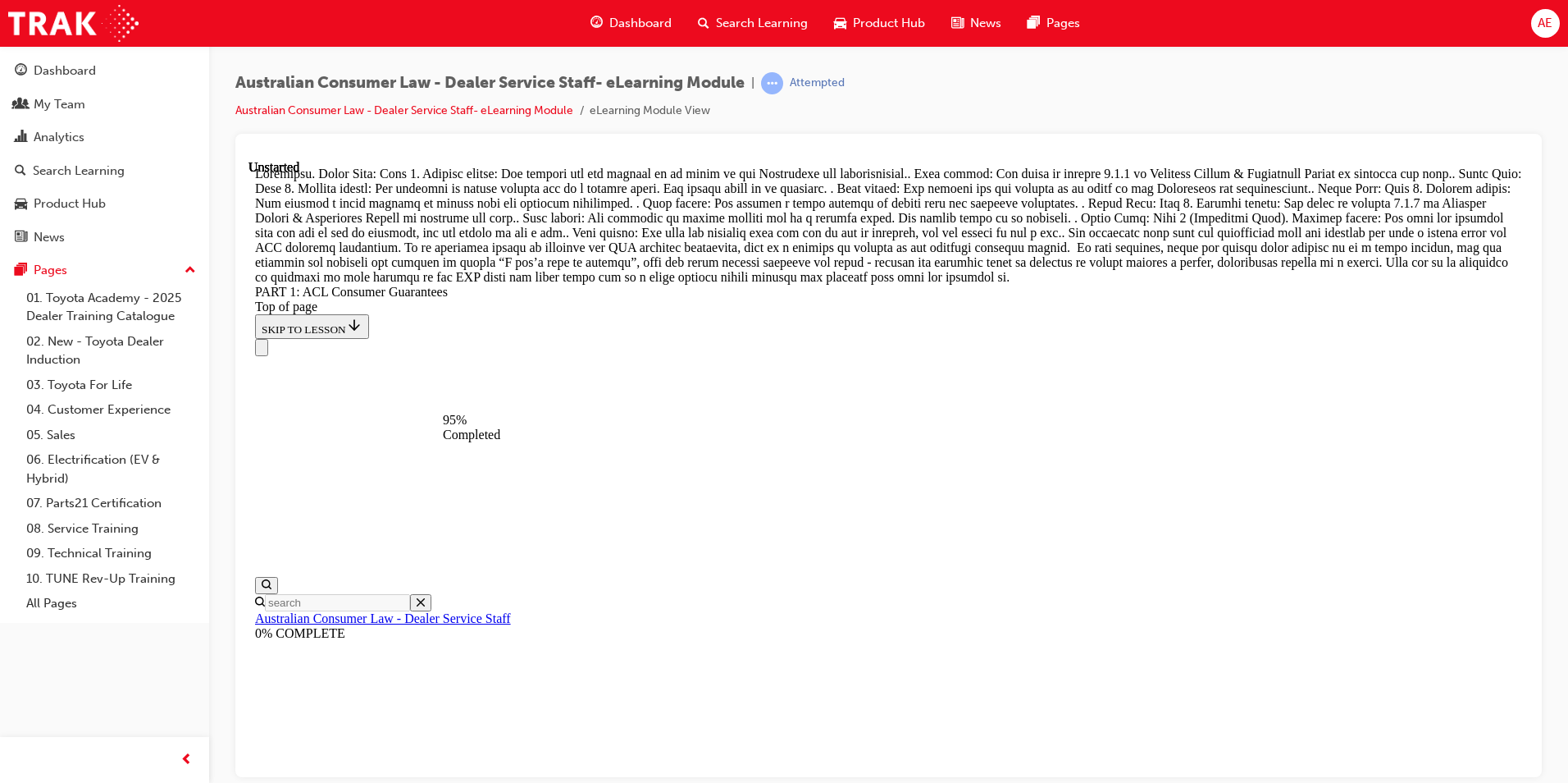
drag, startPoint x: 891, startPoint y: 395, endPoint x: 1083, endPoint y: 414, distance: 192.9
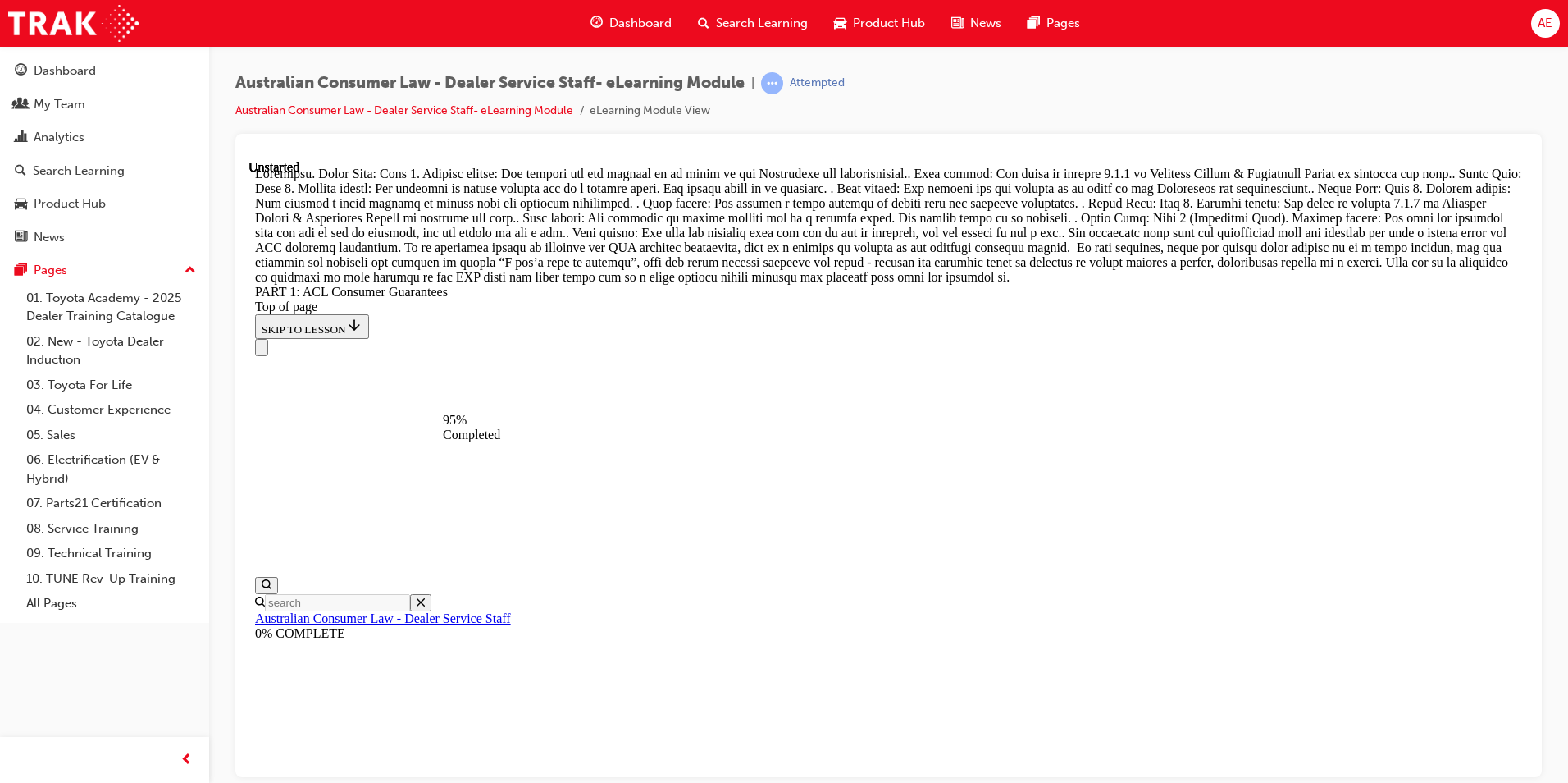
drag, startPoint x: 837, startPoint y: 220, endPoint x: 1104, endPoint y: 220, distance: 267.0
drag, startPoint x: 835, startPoint y: 414, endPoint x: 841, endPoint y: 324, distance: 90.2
drag, startPoint x: 855, startPoint y: 425, endPoint x: 1148, endPoint y: 320, distance: 311.2
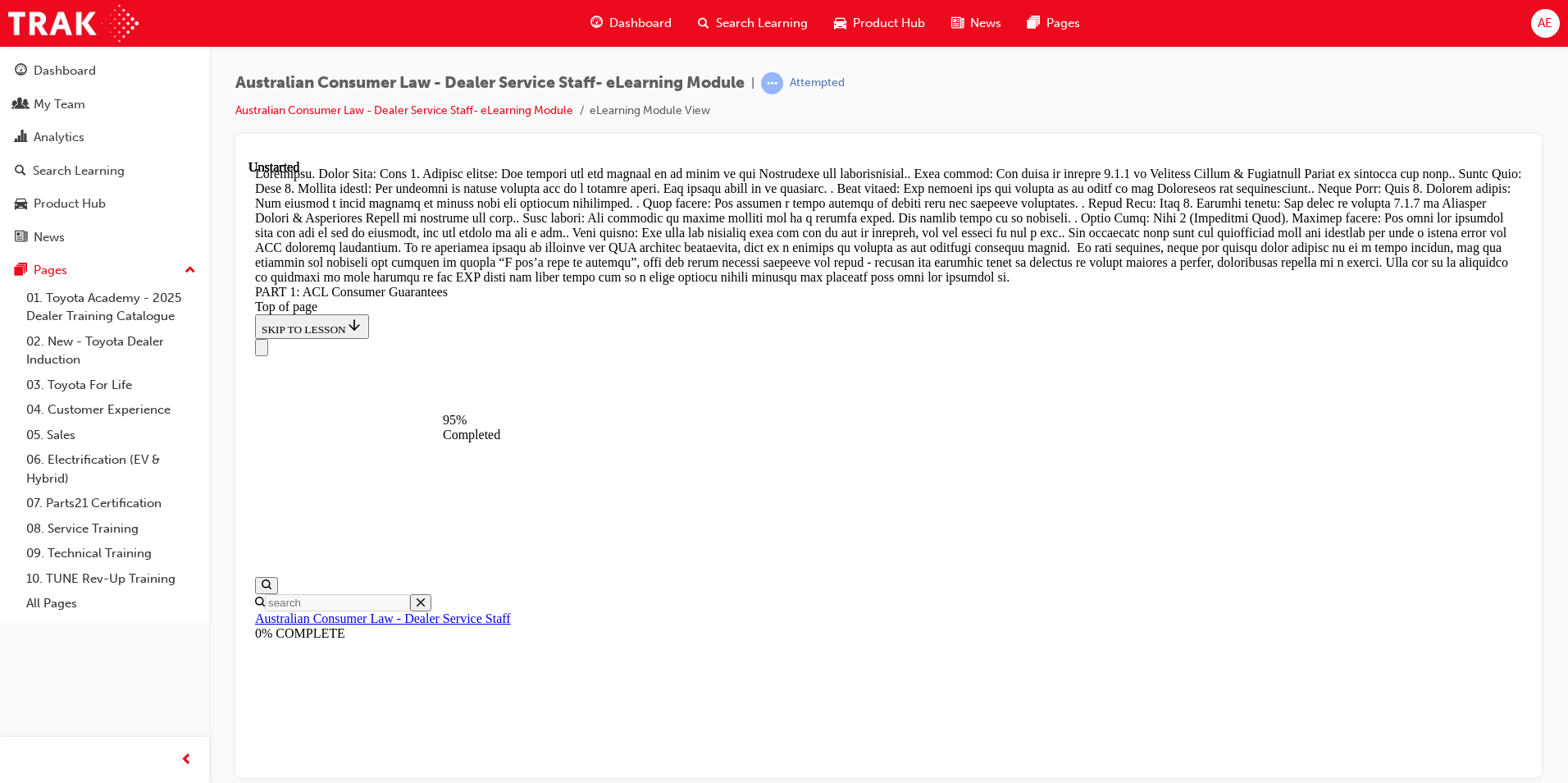
drag, startPoint x: 842, startPoint y: 512, endPoint x: 1118, endPoint y: 512, distance: 276.0
drag, startPoint x: 855, startPoint y: 423, endPoint x: 1150, endPoint y: 625, distance: 357.5
drag, startPoint x: 881, startPoint y: 419, endPoint x: 891, endPoint y: 415, distance: 10.8
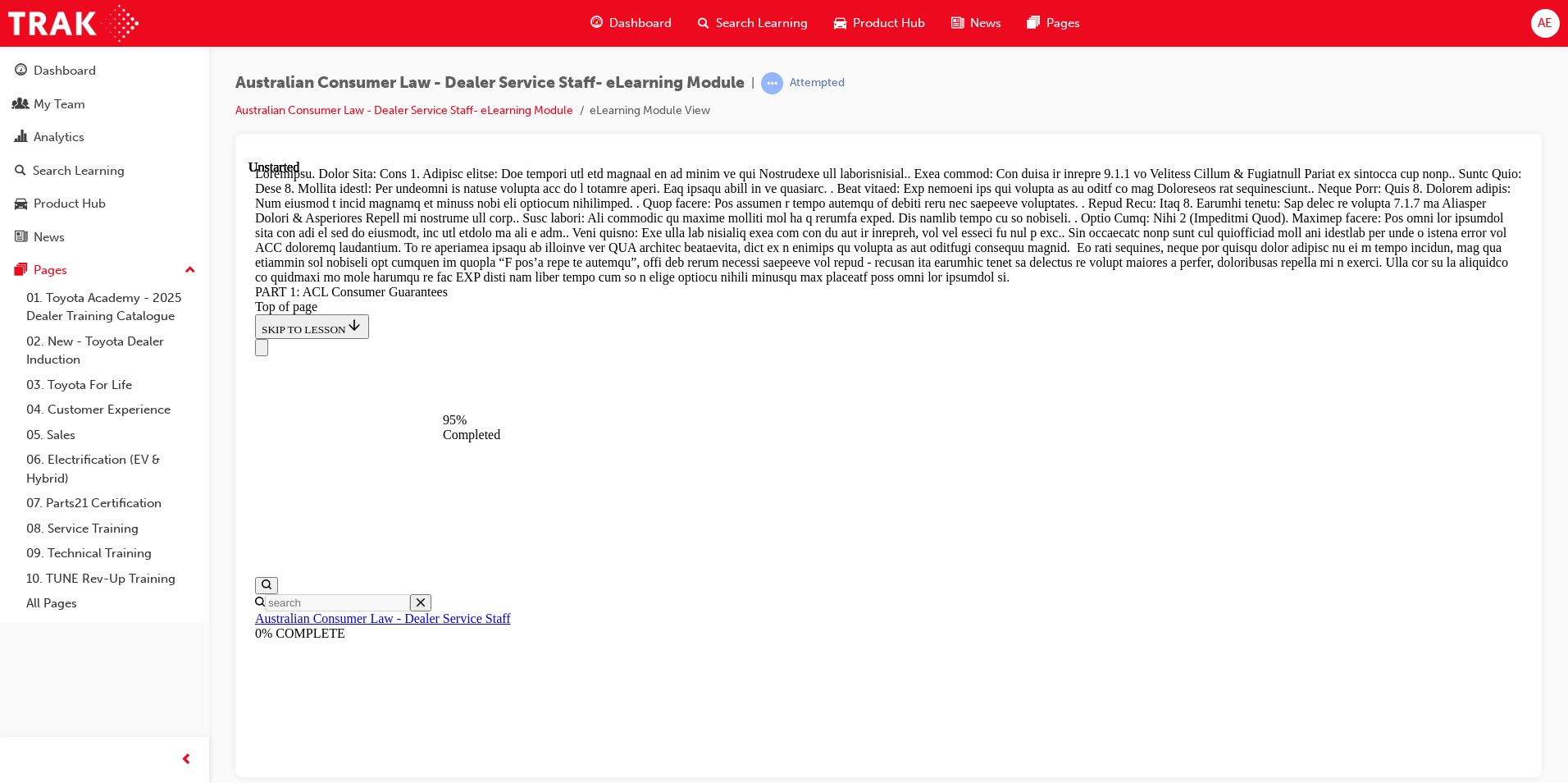
drag, startPoint x: 852, startPoint y: 426, endPoint x: 1140, endPoint y: 426, distance: 288.0
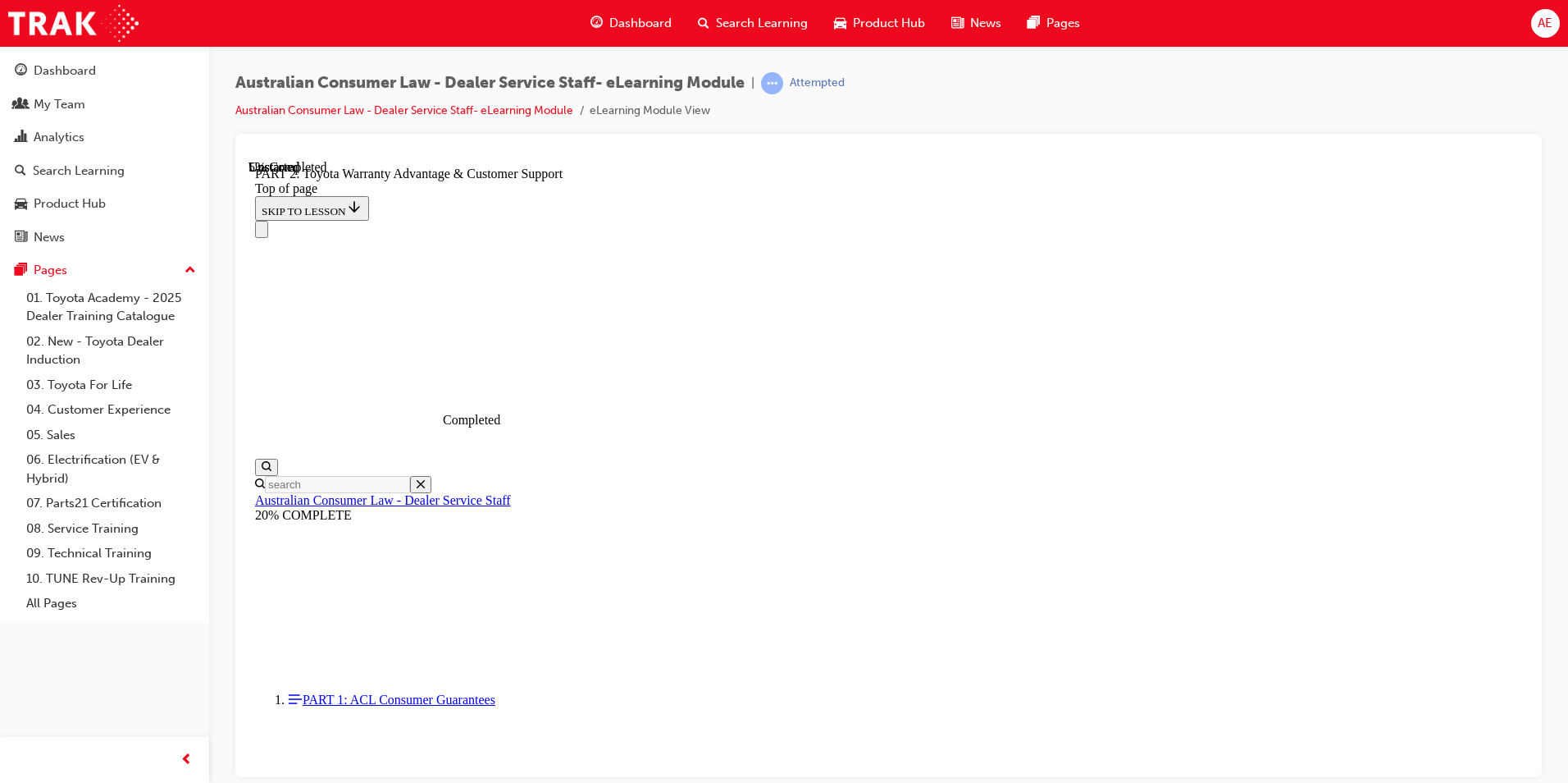
scroll to position [1035, 0]
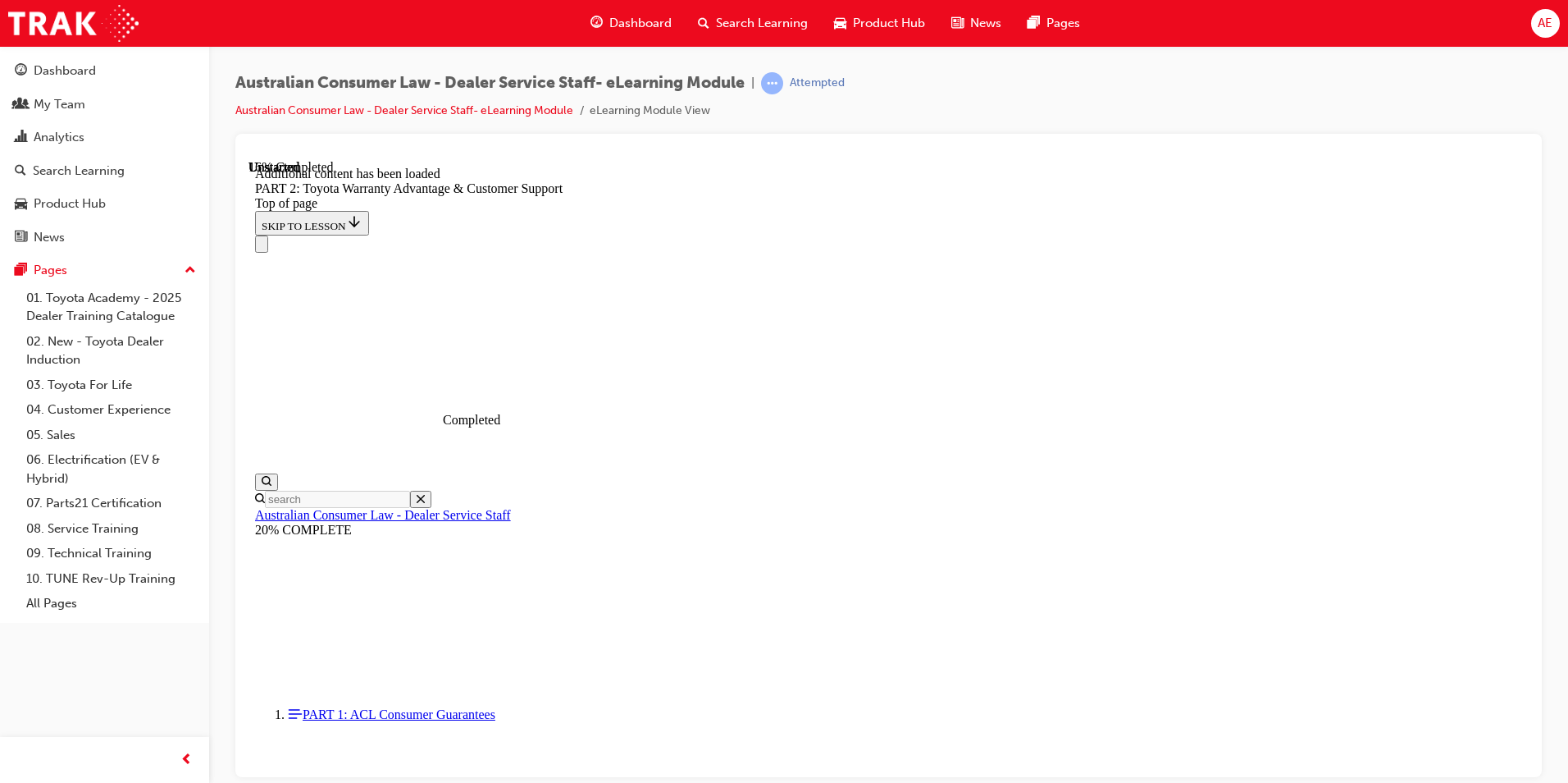
scroll to position [1649, 0]
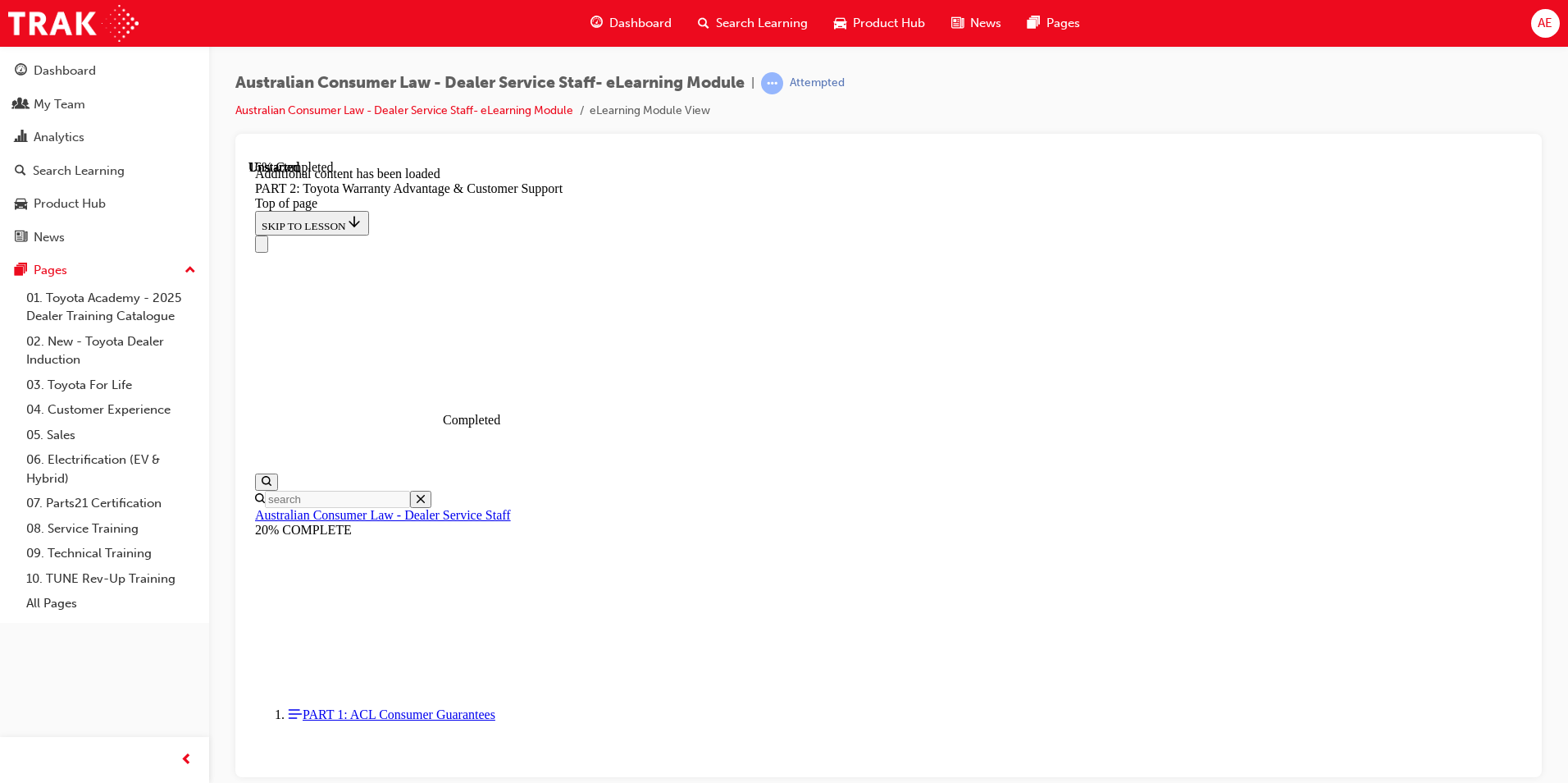
scroll to position [1554, 0]
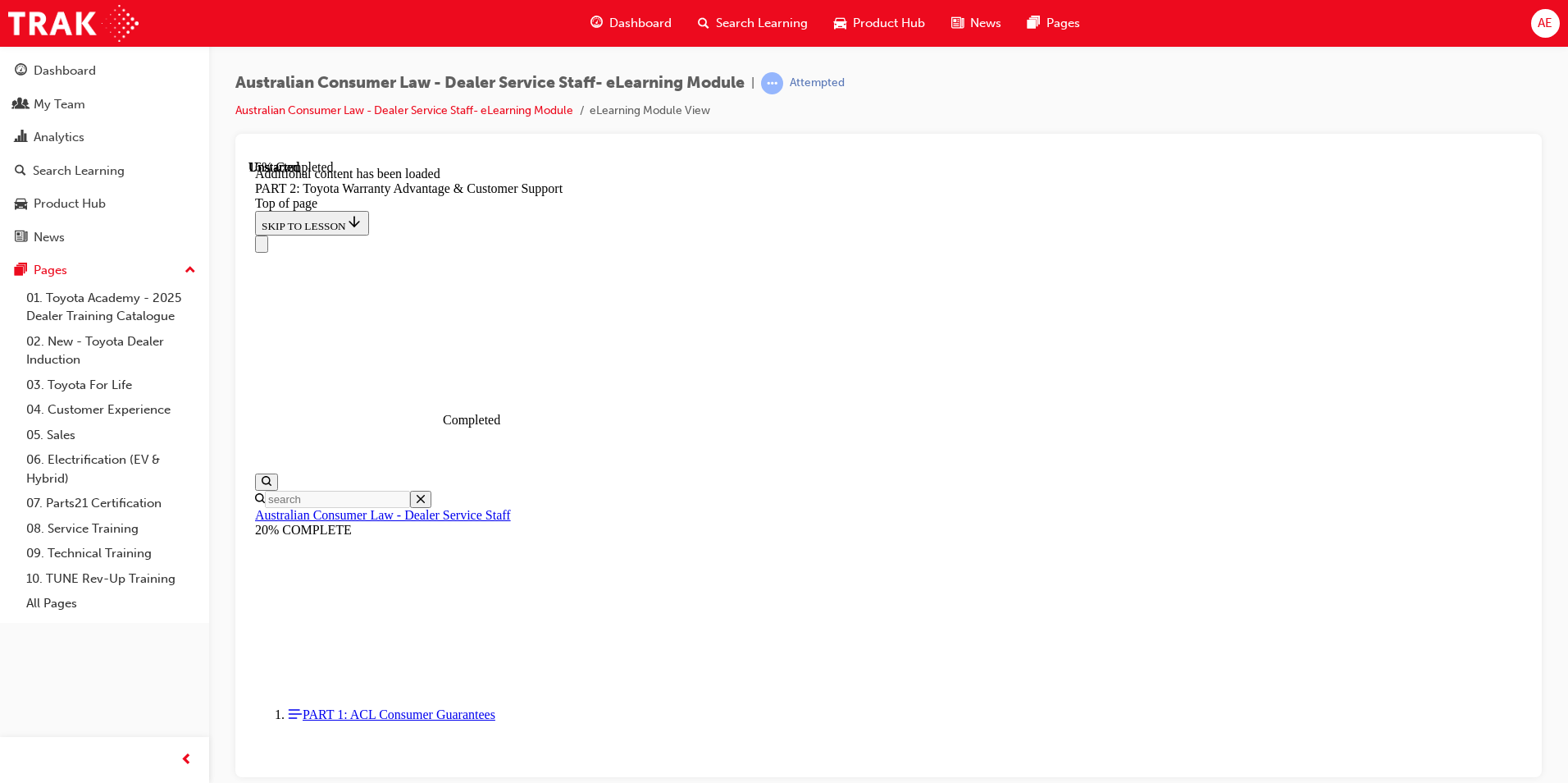
scroll to position [1674, 0]
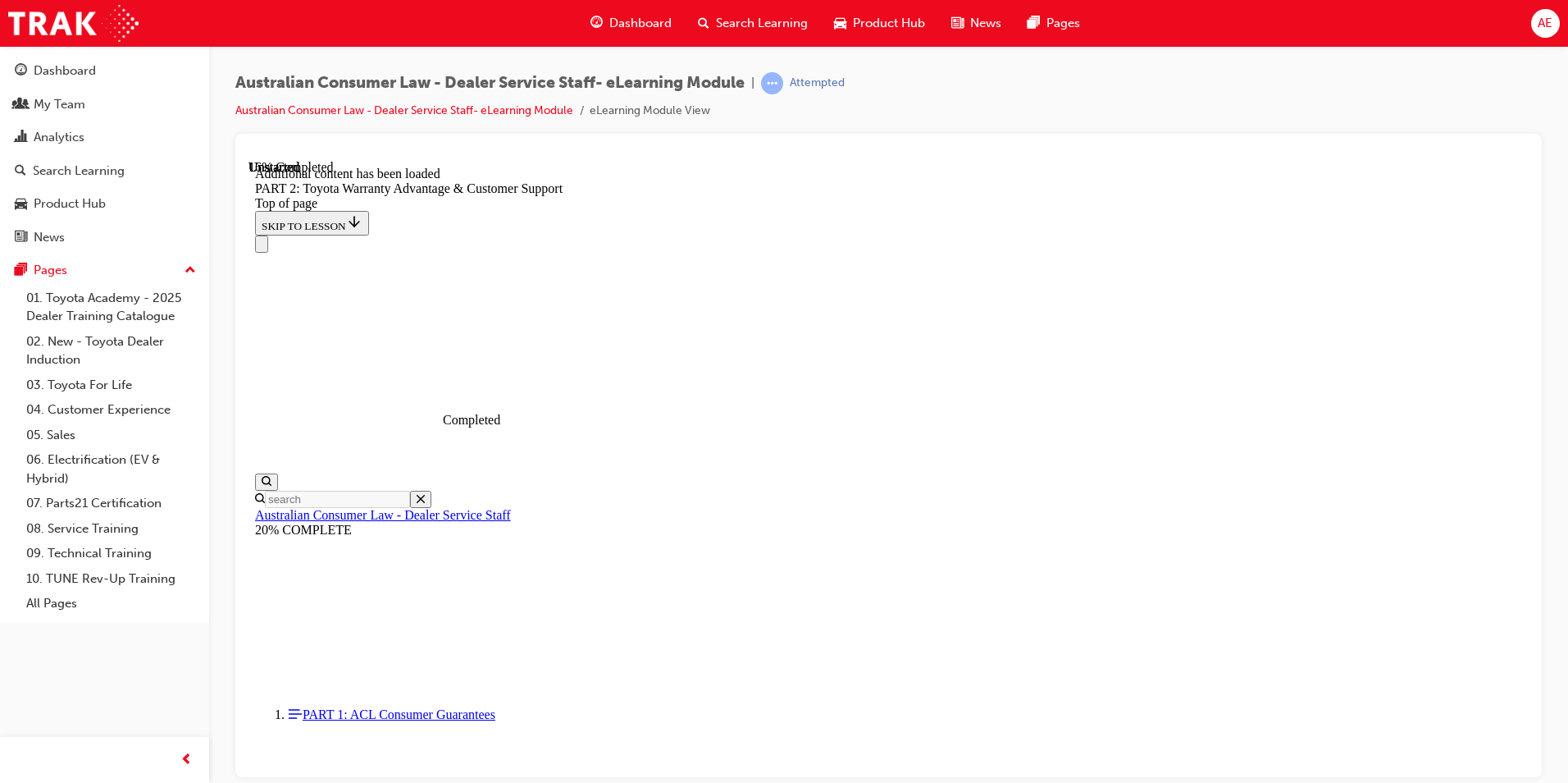
scroll to position [1674, 0]
drag, startPoint x: 964, startPoint y: 372, endPoint x: 1423, endPoint y: 451, distance: 465.7
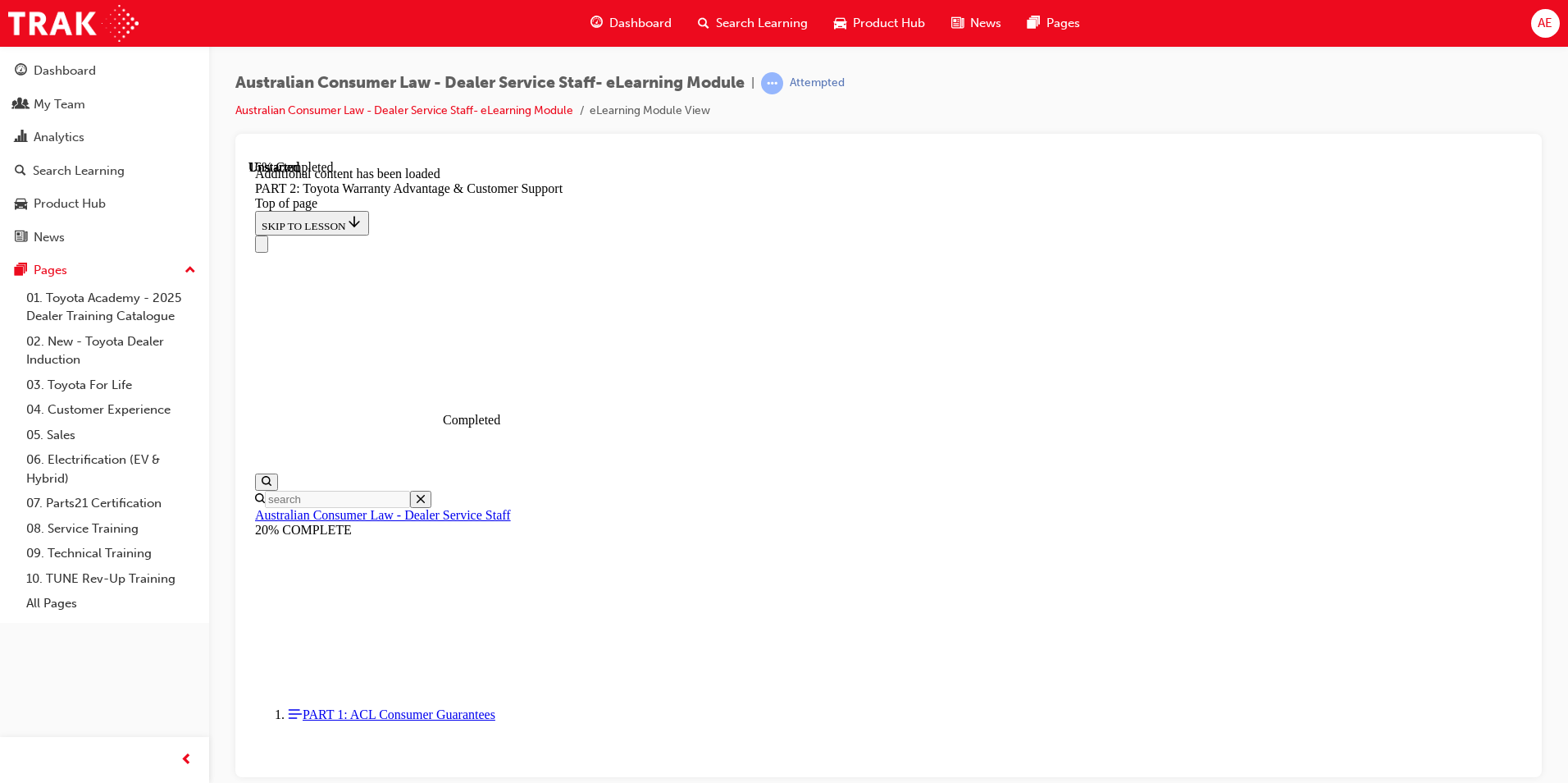
drag, startPoint x: 1423, startPoint y: 451, endPoint x: 1366, endPoint y: 537, distance: 103.2
drag, startPoint x: 968, startPoint y: 367, endPoint x: 1408, endPoint y: 458, distance: 449.3
drag, startPoint x: 1408, startPoint y: 458, endPoint x: 1209, endPoint y: 597, distance: 242.7
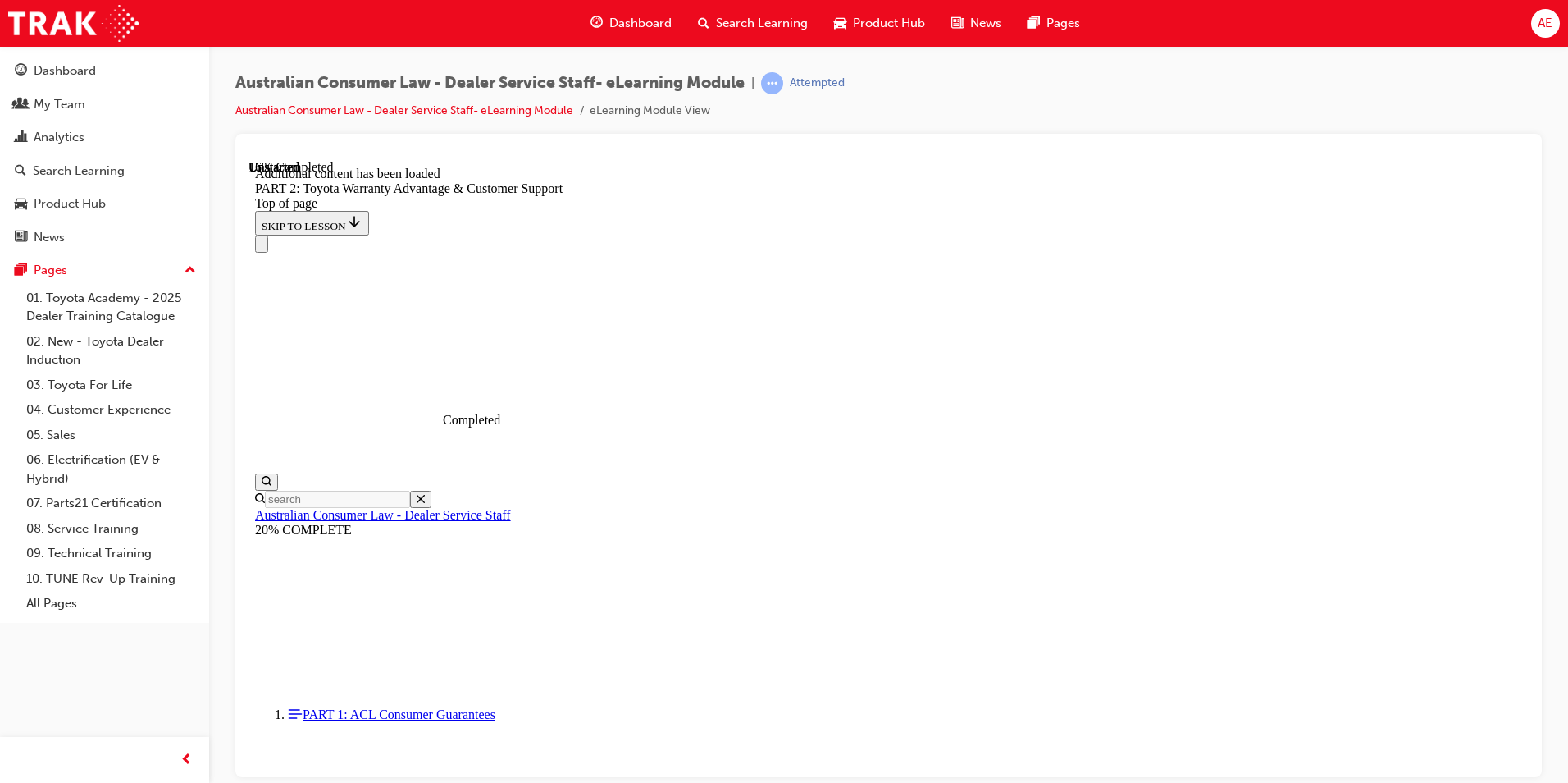
drag, startPoint x: 1034, startPoint y: 403, endPoint x: 1436, endPoint y: 438, distance: 403.5
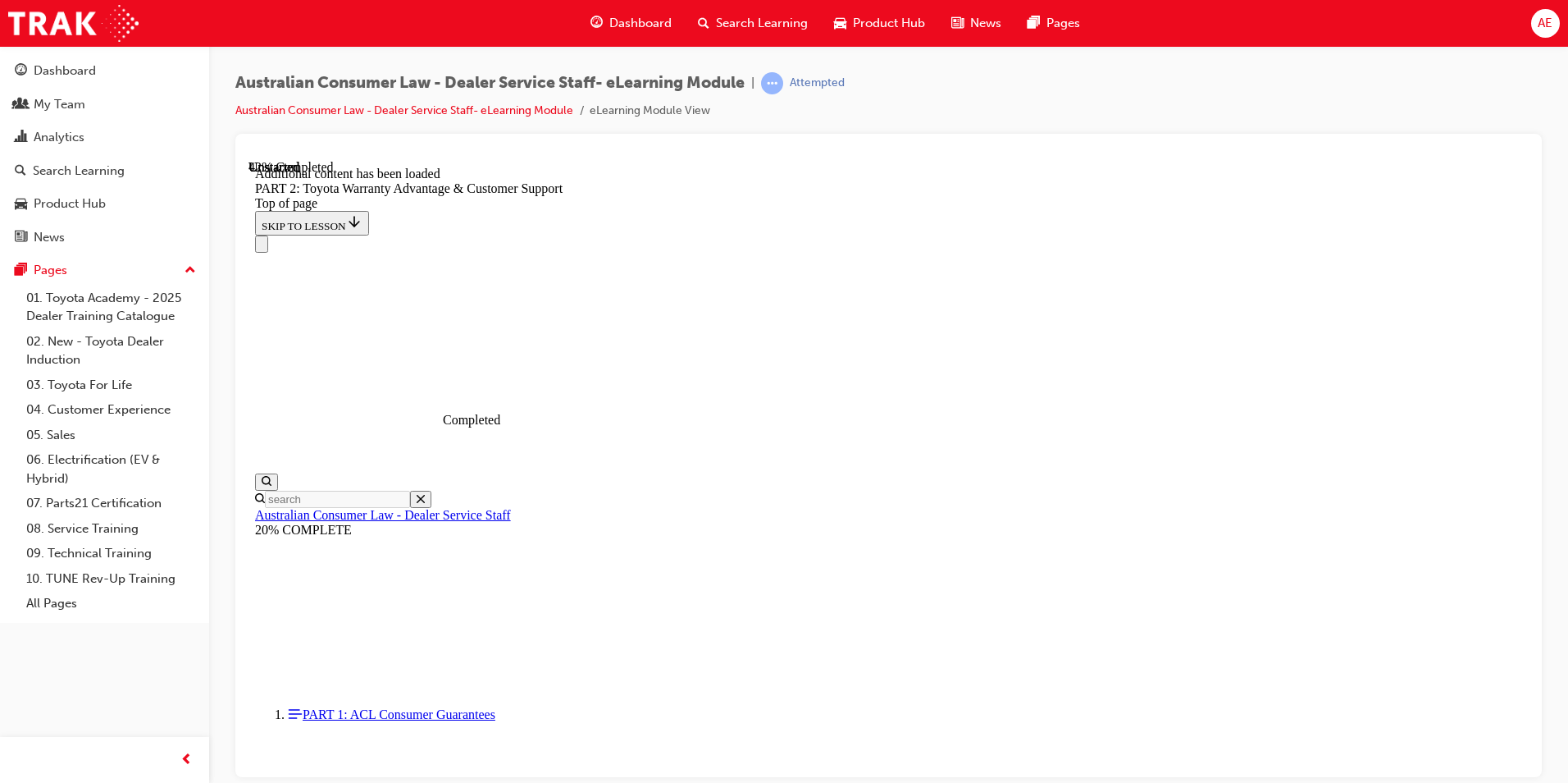
drag, startPoint x: 881, startPoint y: 257, endPoint x: 1189, endPoint y: 286, distance: 309.4
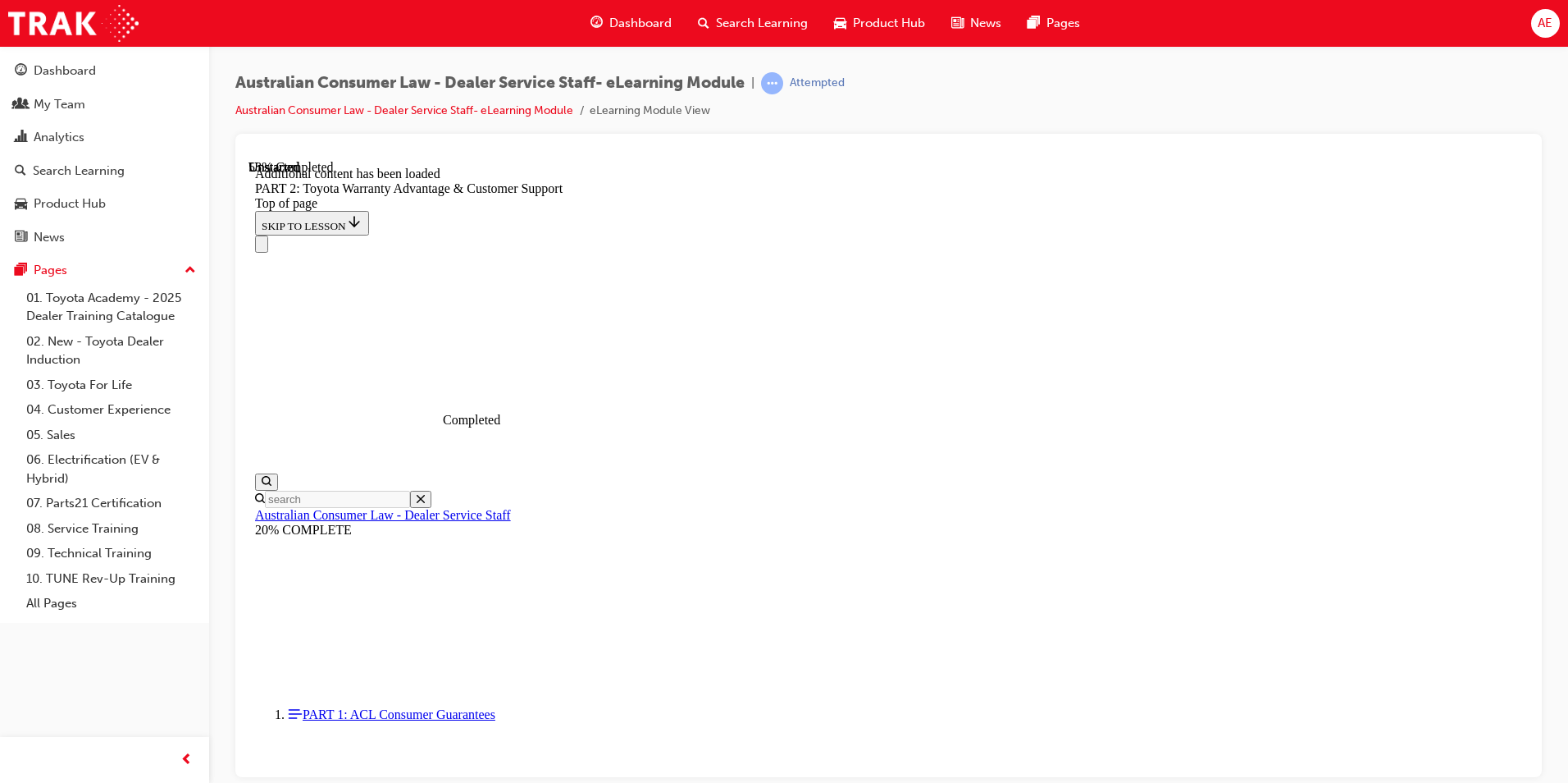
scroll to position [3644, 0]
drag, startPoint x: 967, startPoint y: 442, endPoint x: 1395, endPoint y: 502, distance: 432.2
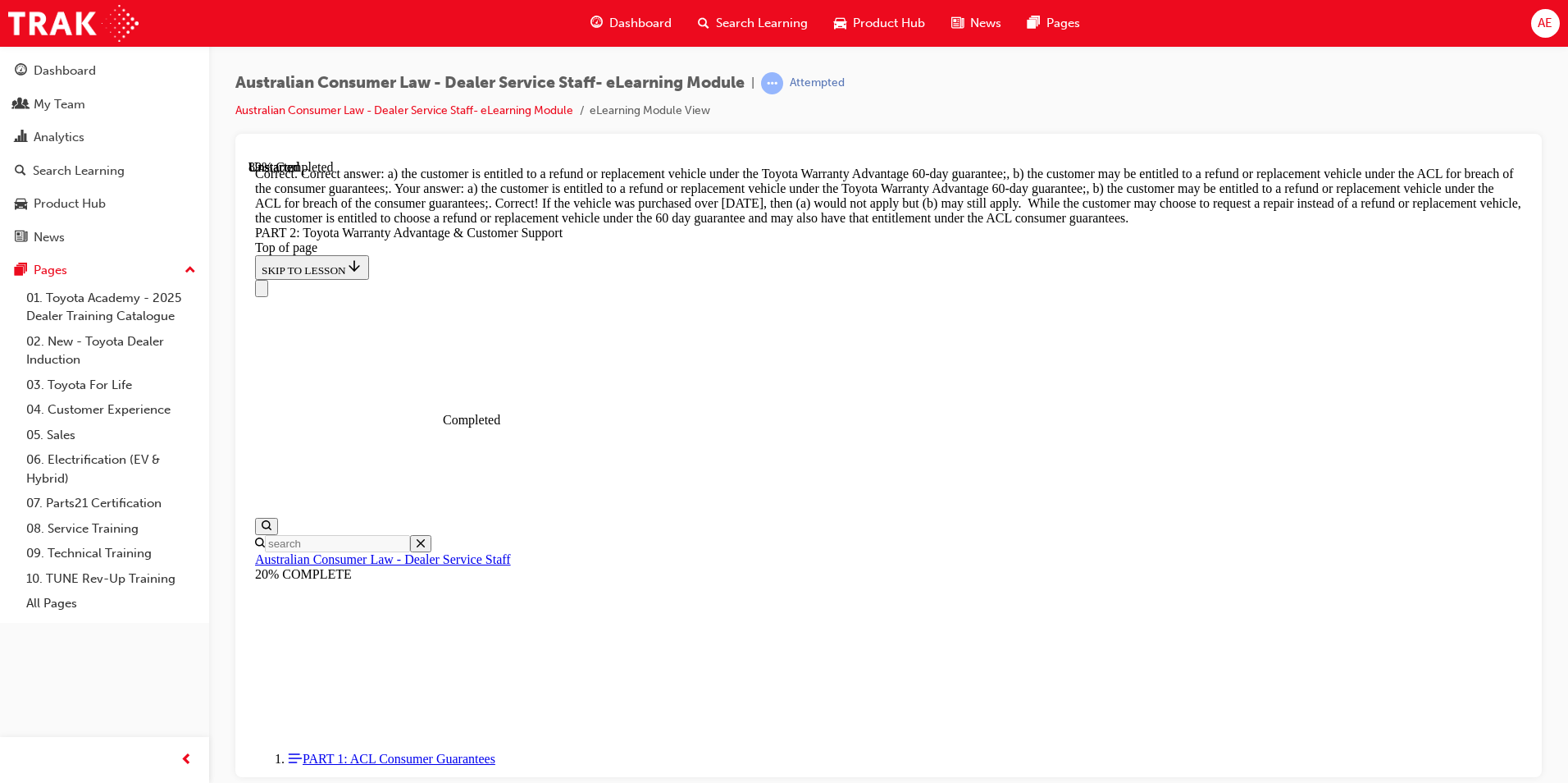
scroll to position [6422, 0]
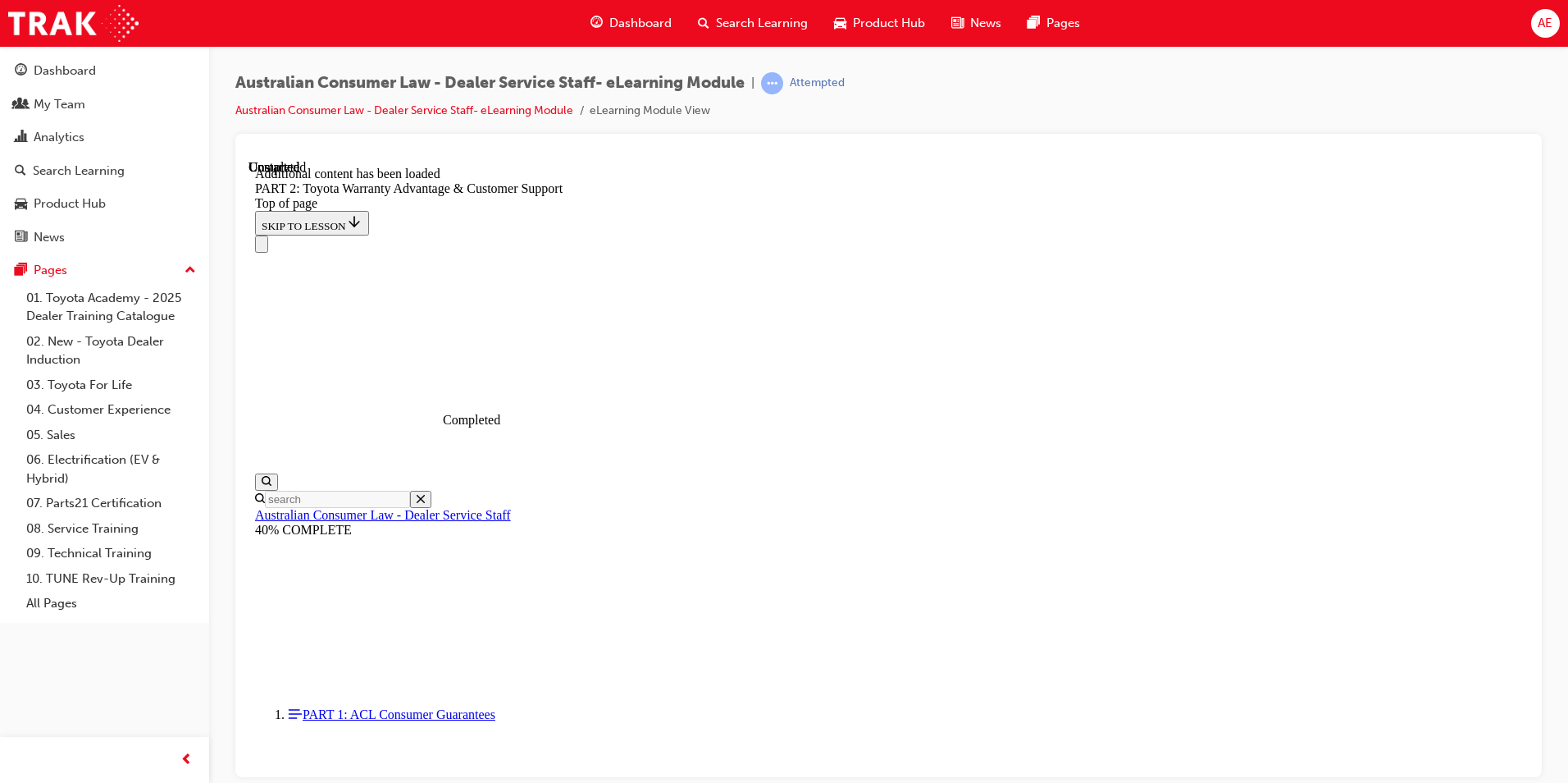
scroll to position [6804, 0]
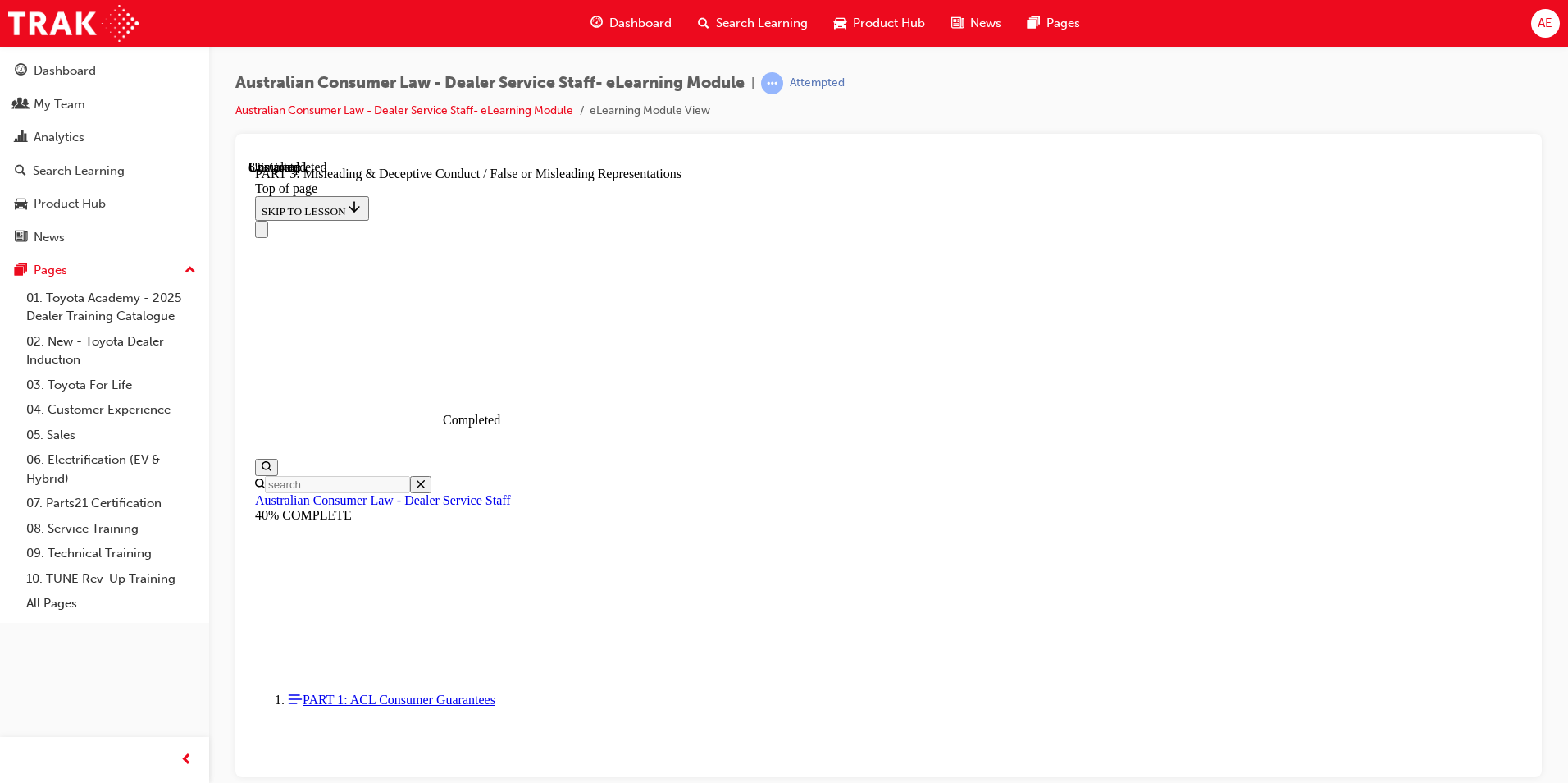
scroll to position [1035, 0]
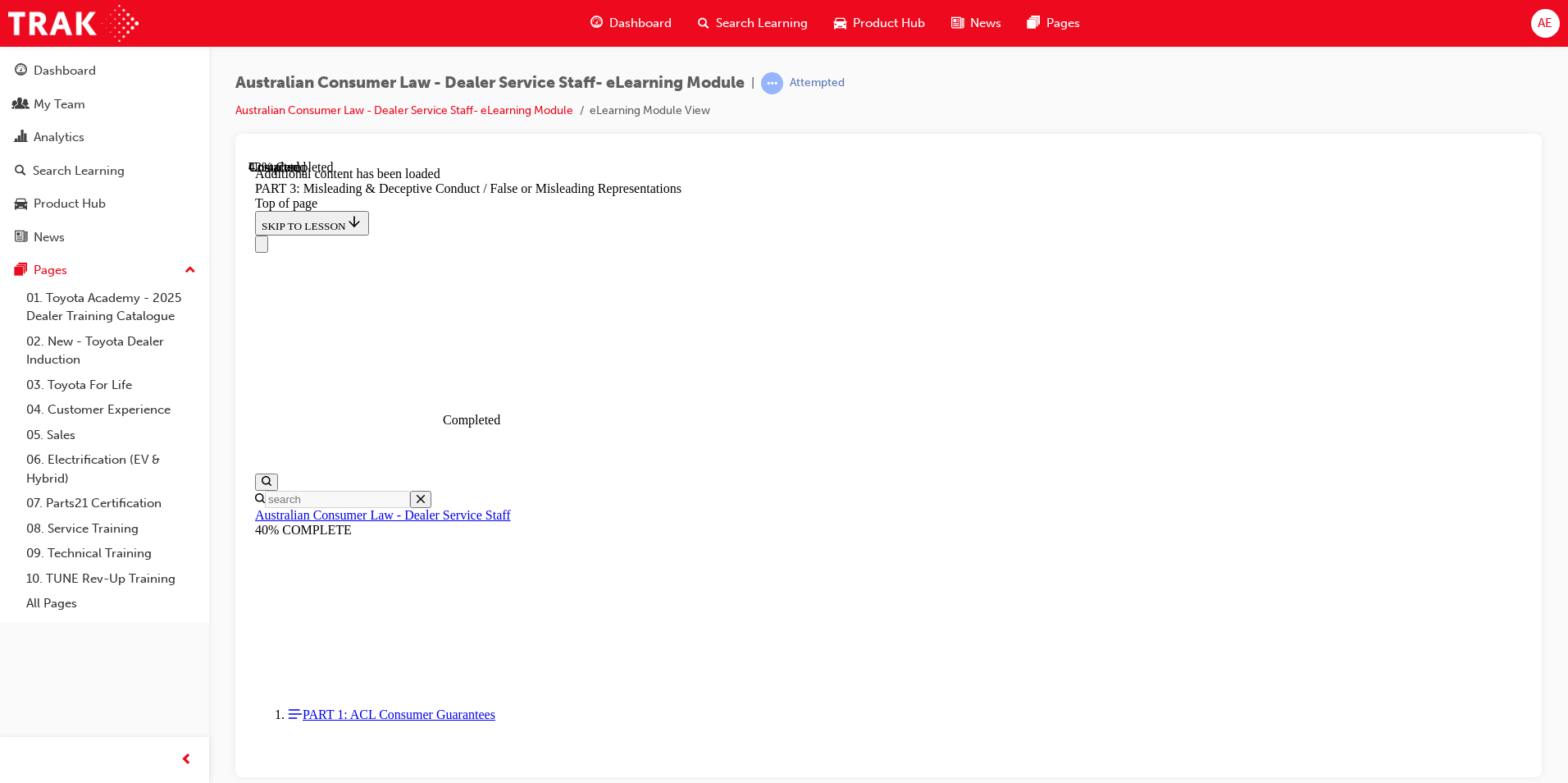
scroll to position [3780, 0]
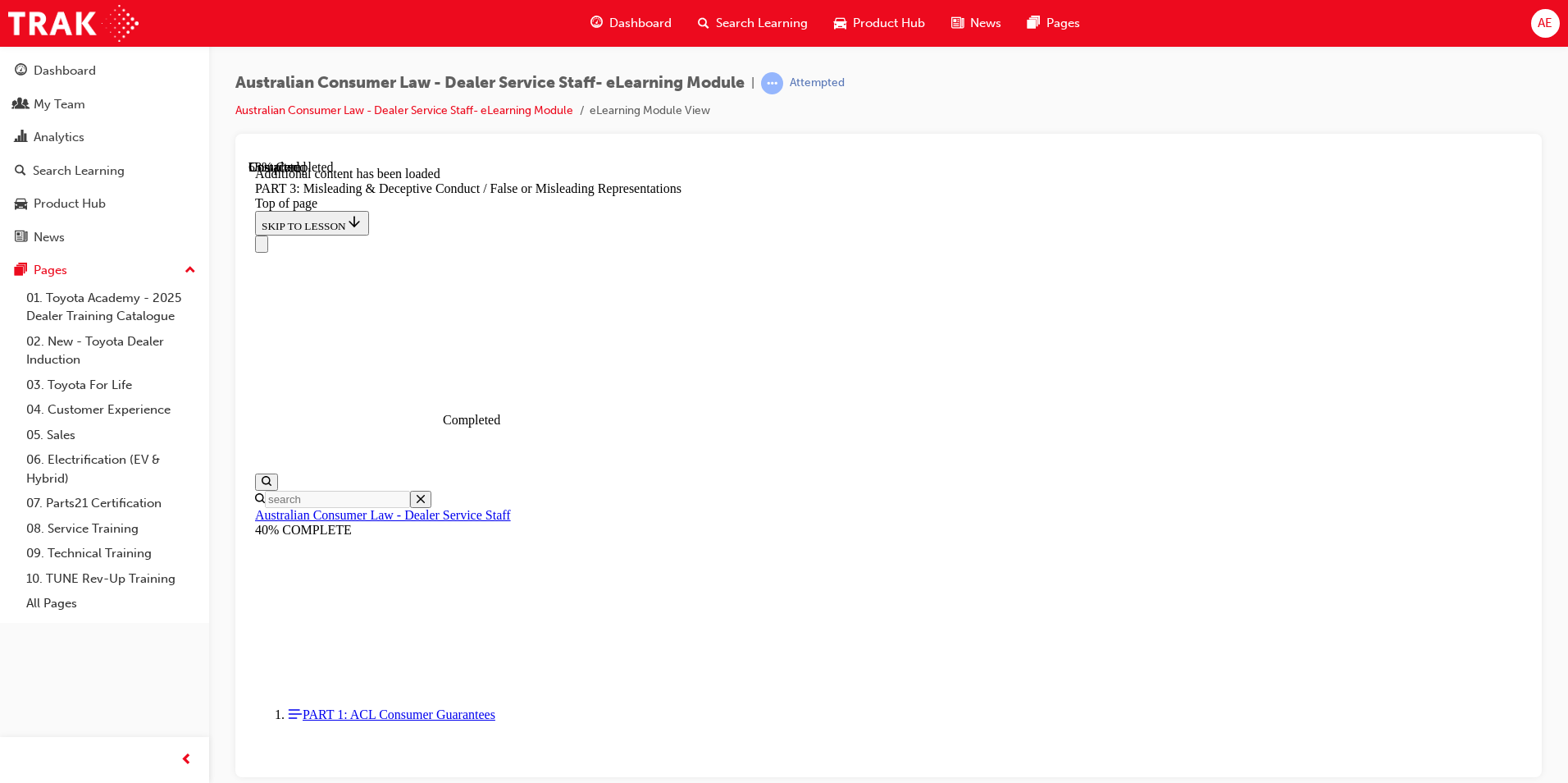
scroll to position [4755, 0]
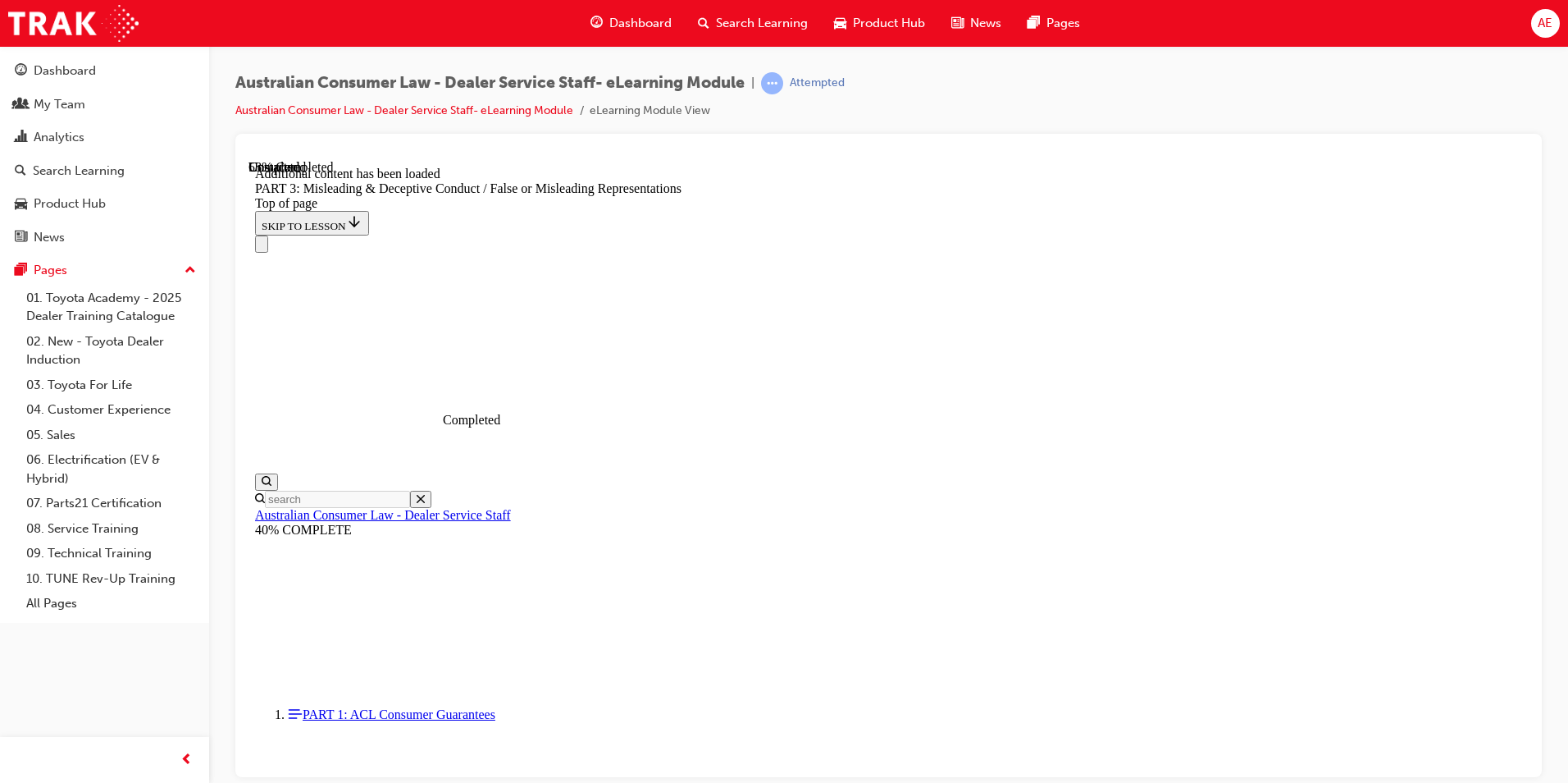
scroll to position [4780, 0]
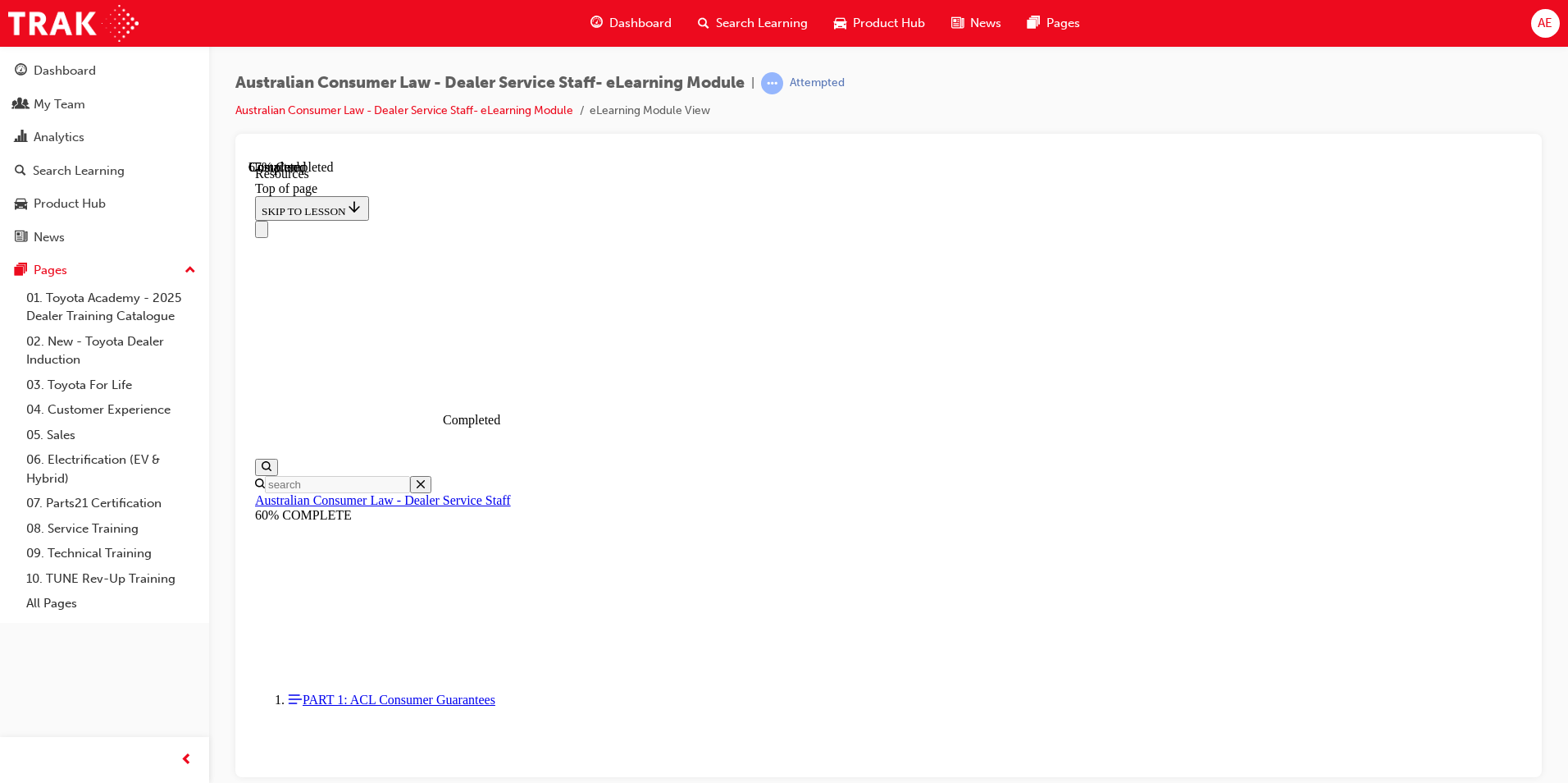
scroll to position [757, 0]
